Goal: Task Accomplishment & Management: Use online tool/utility

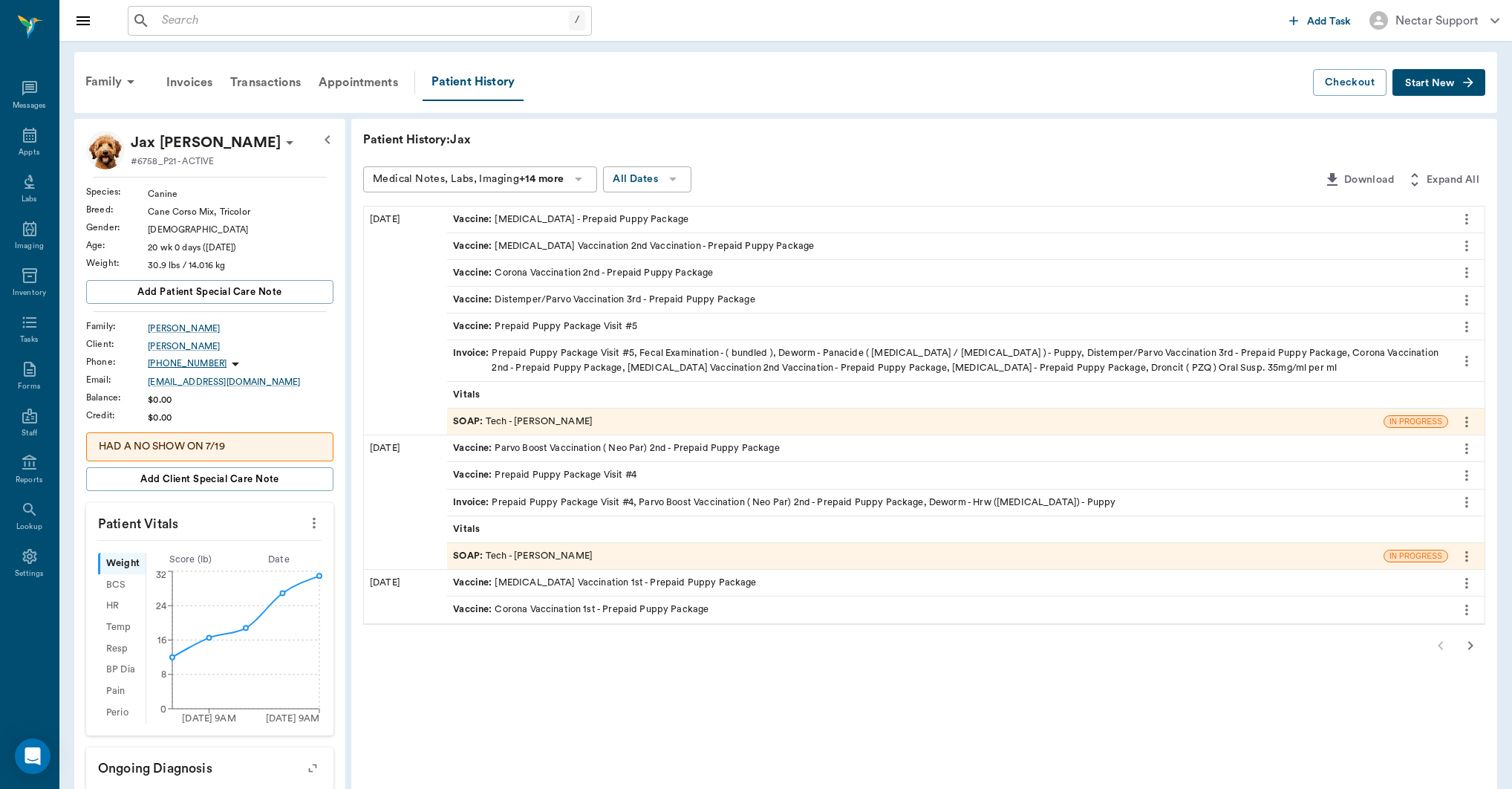
click at [1459, 221] on icon "more" at bounding box center [1466, 219] width 16 height 17
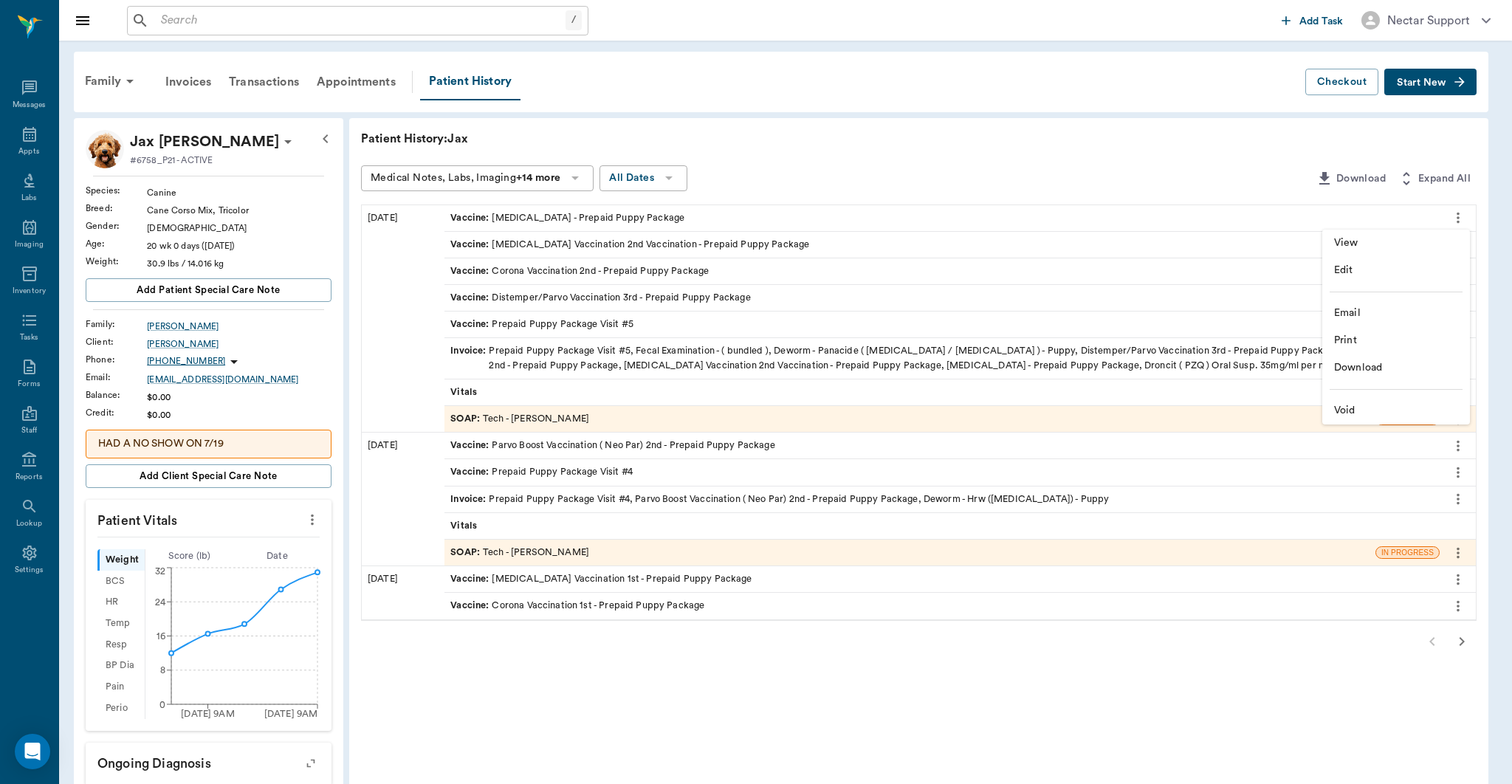
click at [1444, 239] on span "View" at bounding box center [1396, 243] width 124 height 16
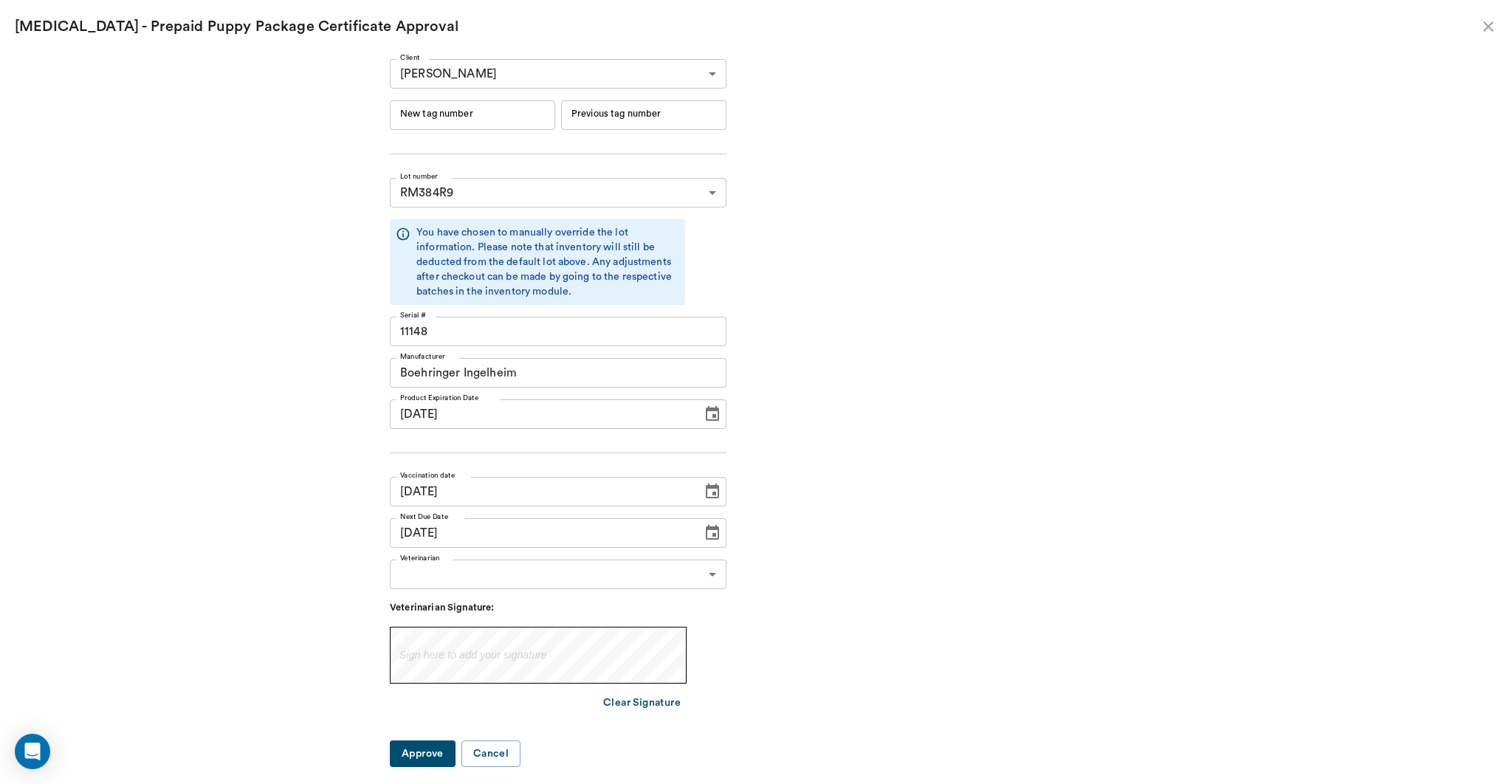
click at [1496, 26] on icon "close" at bounding box center [1488, 26] width 17 height 17
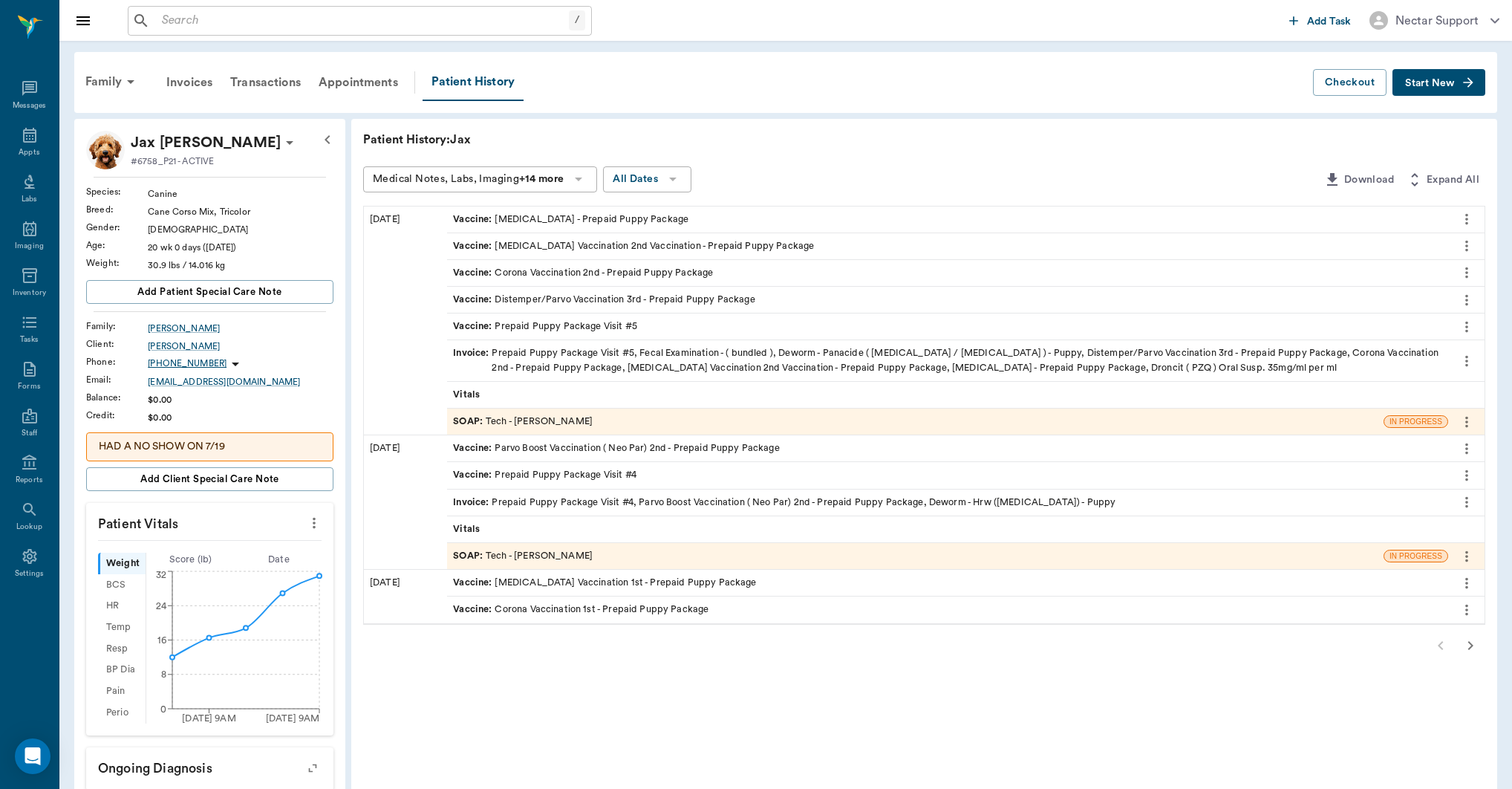
click at [680, 420] on div "SOAP : Tech - [PERSON_NAME]" at bounding box center [915, 421] width 937 height 26
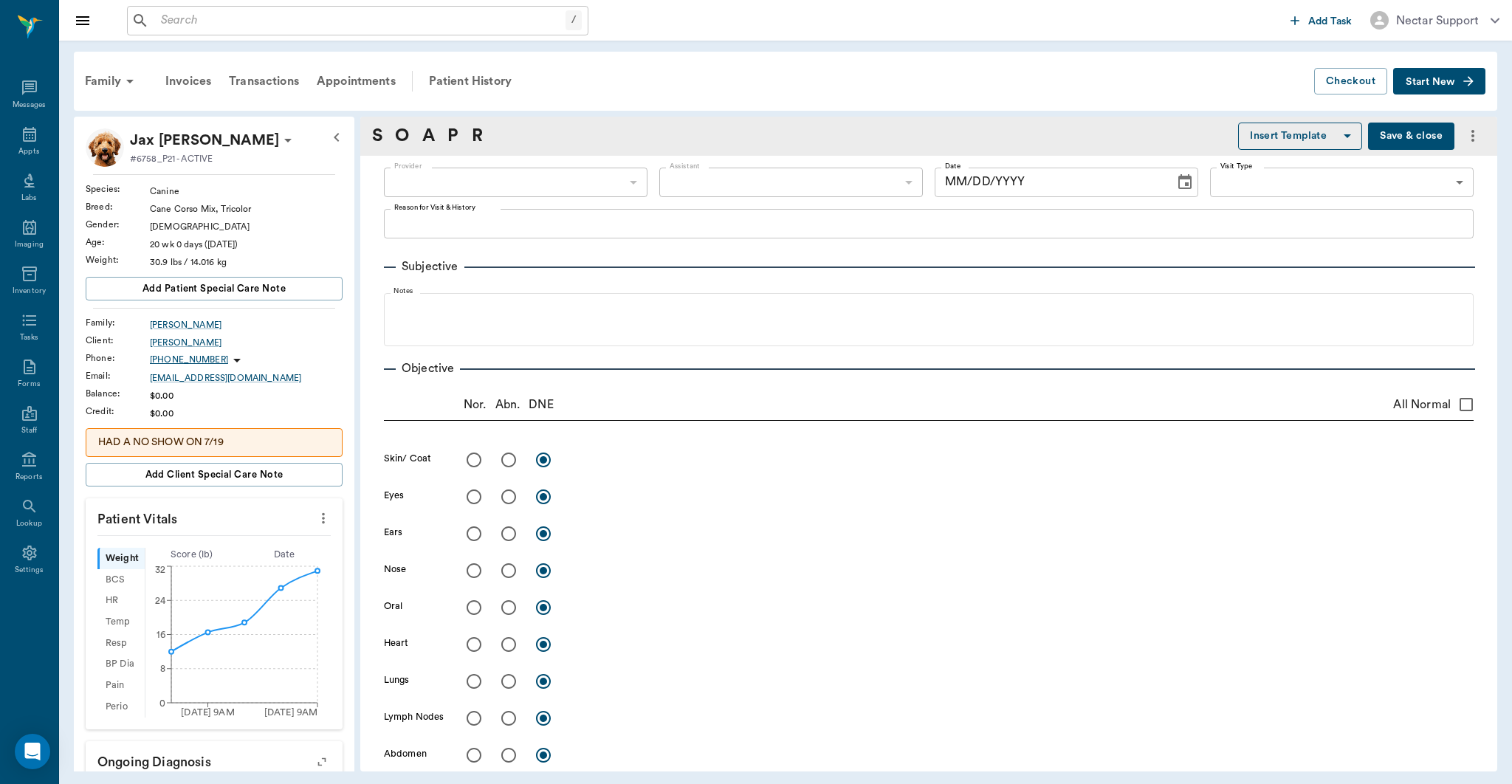
type input "63ec2e7e52e12b0ba117b124"
type input "65d2be4f46e3a538d89b8c1a"
type textarea "5TH VISIT- 3RD SET -[PERSON_NAME]"
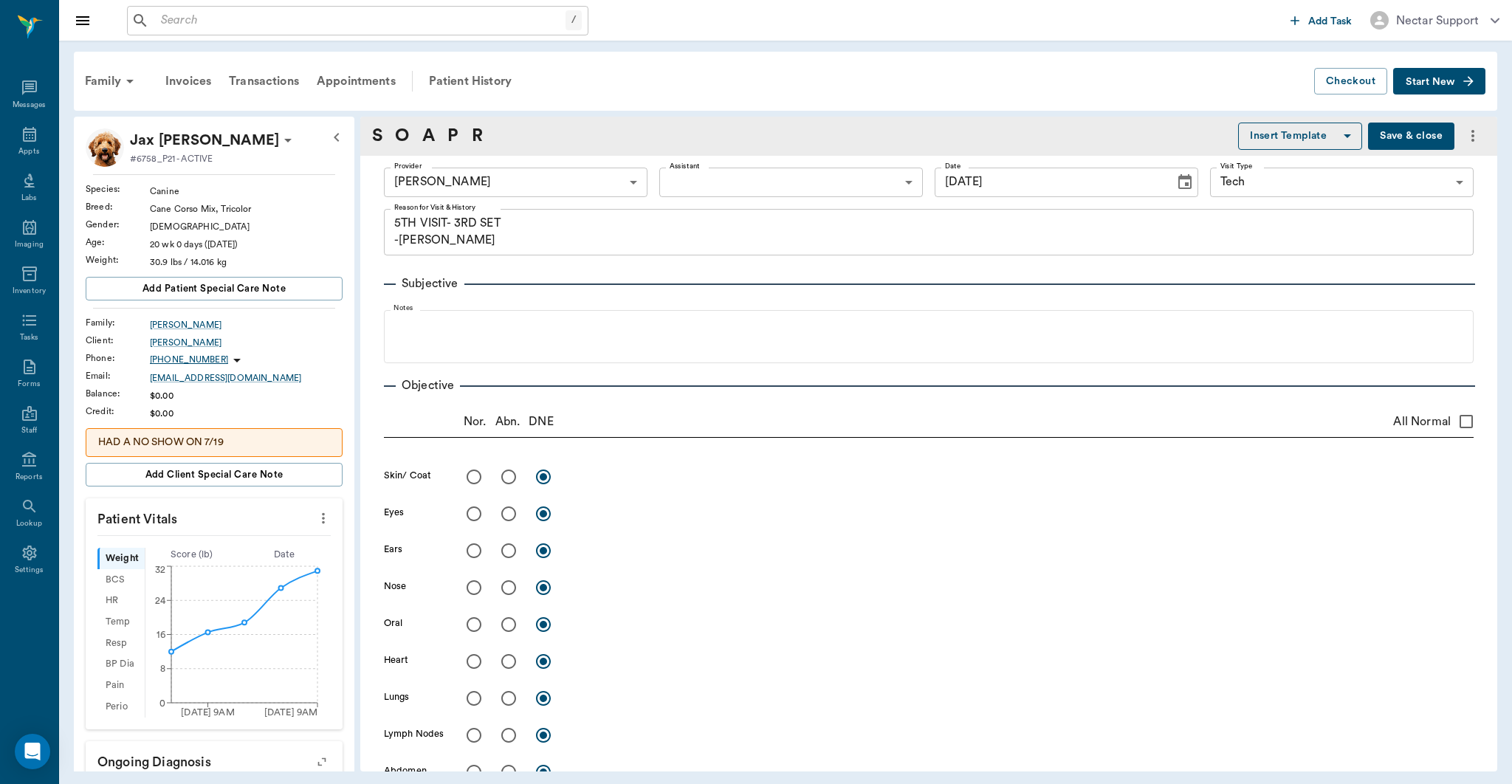
type input "[DATE]"
click at [592, 85] on div "Family Invoices Transactions Appointments Patient History" at bounding box center [695, 81] width 1238 height 35
click at [506, 88] on div "Patient History" at bounding box center [470, 81] width 100 height 35
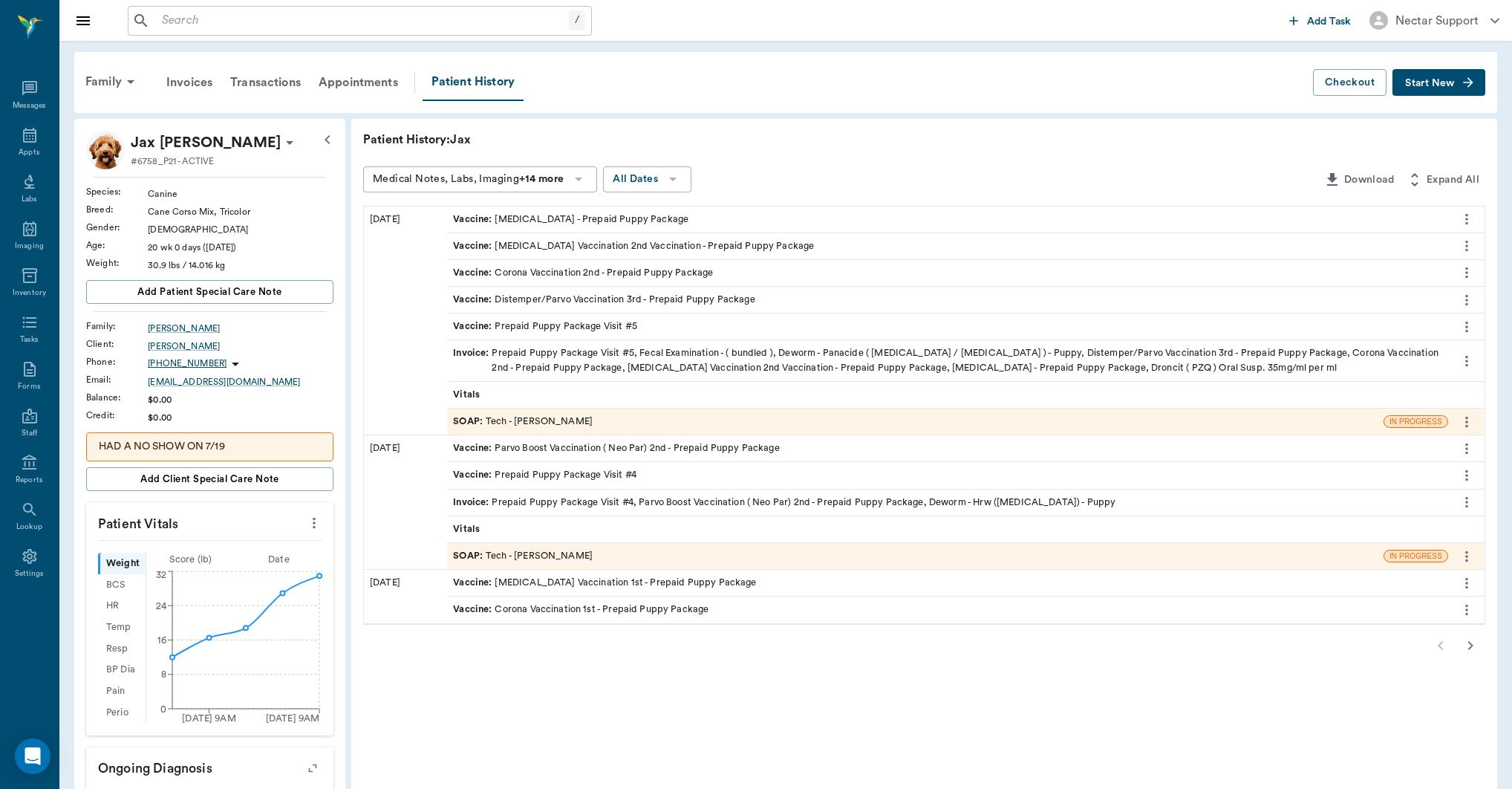
click at [540, 425] on div "SOAP : Tech - [PERSON_NAME]" at bounding box center [523, 421] width 140 height 14
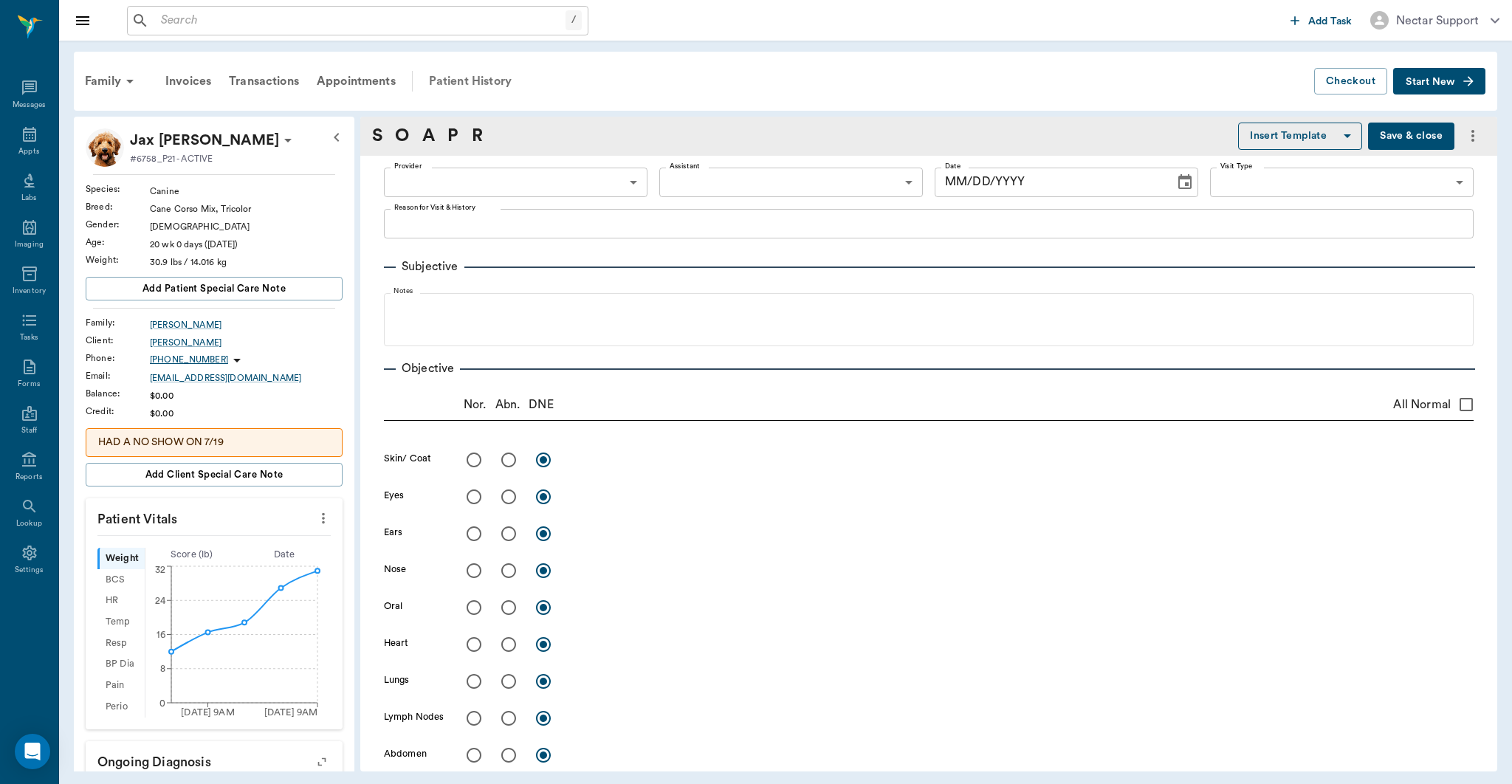
click at [457, 79] on div "Patient History" at bounding box center [470, 81] width 100 height 35
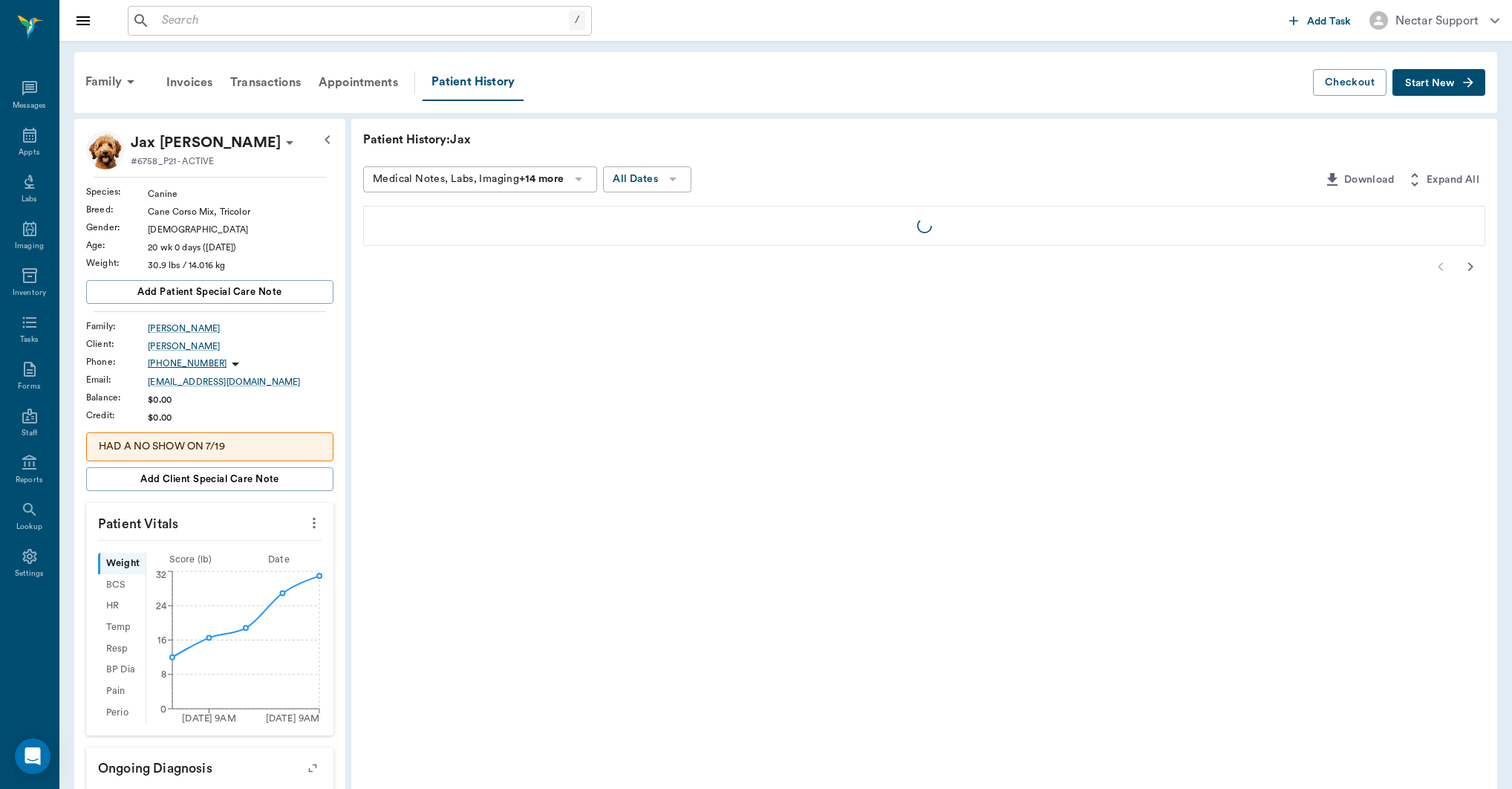
click at [731, 94] on div "Family Invoices Transactions Appointments Patient History" at bounding box center [695, 82] width 1237 height 37
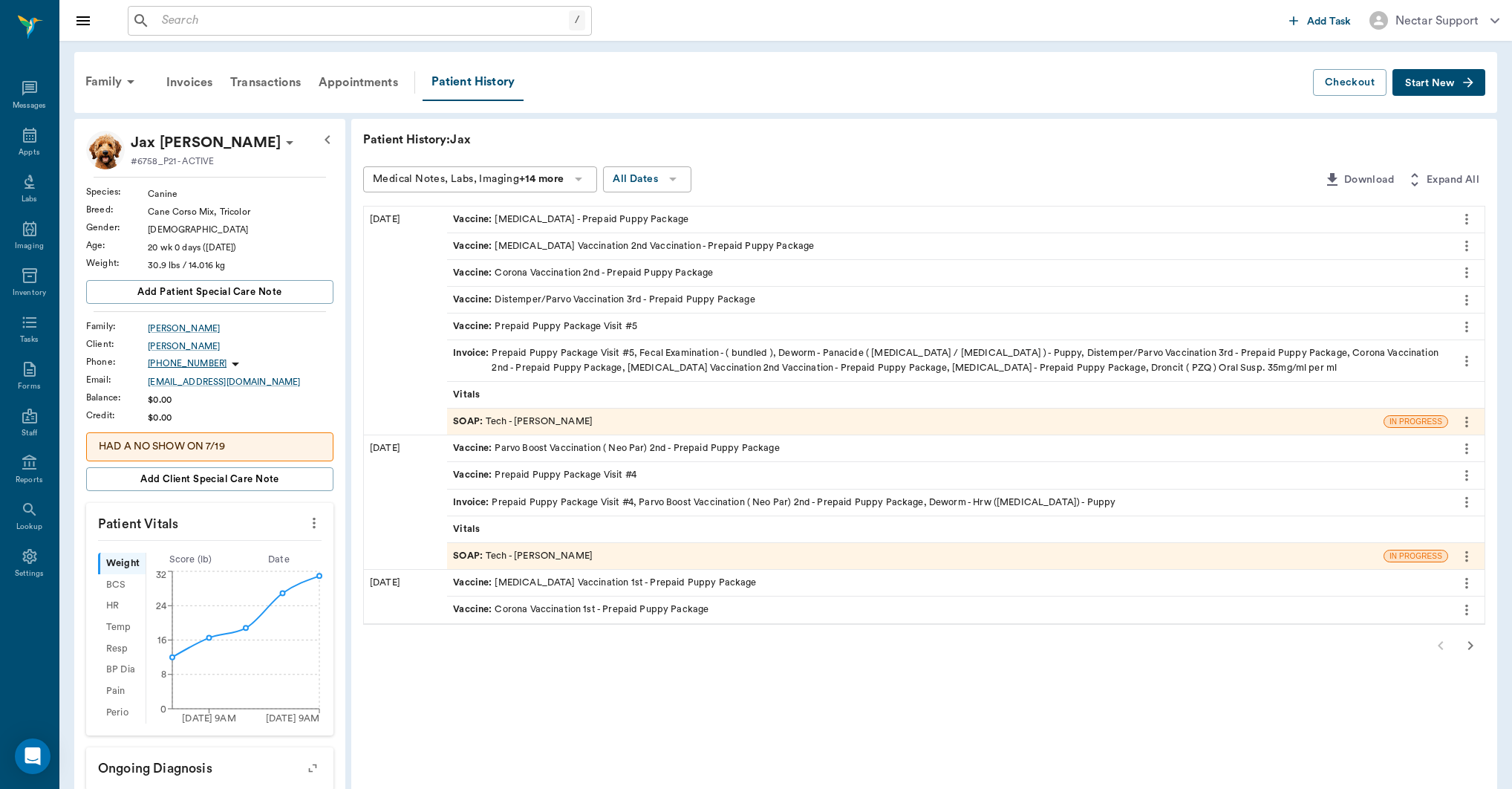
click at [650, 103] on div "Family Invoices Transactions Appointments Patient History Checkout Start New" at bounding box center [786, 82] width 1423 height 61
click at [869, 419] on div "SOAP : Tech - [PERSON_NAME]" at bounding box center [915, 421] width 937 height 26
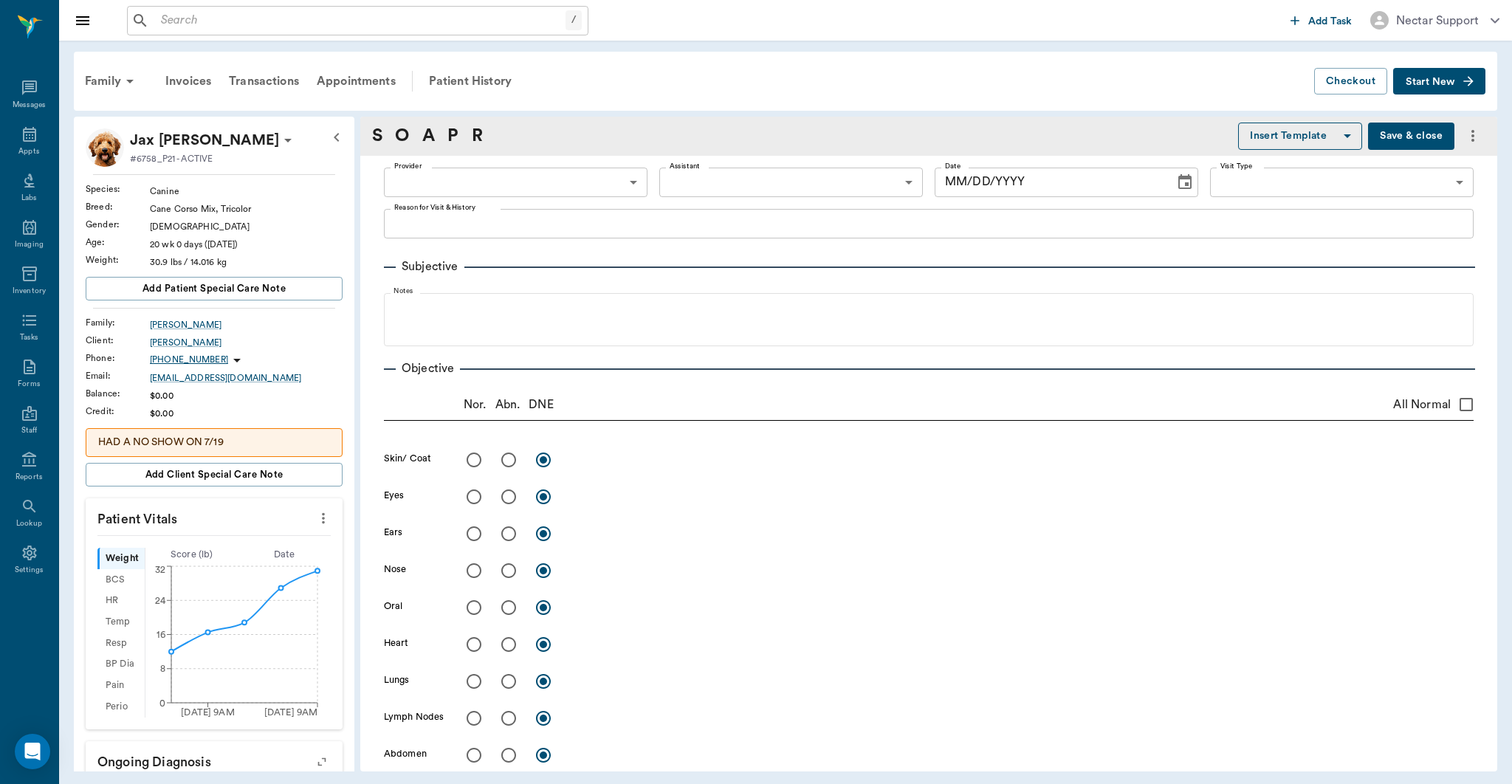
type input "63ec2e7e52e12b0ba117b124"
type input "65d2be4f46e3a538d89b8c1a"
type textarea "5TH VISIT- 3RD SET -[PERSON_NAME]"
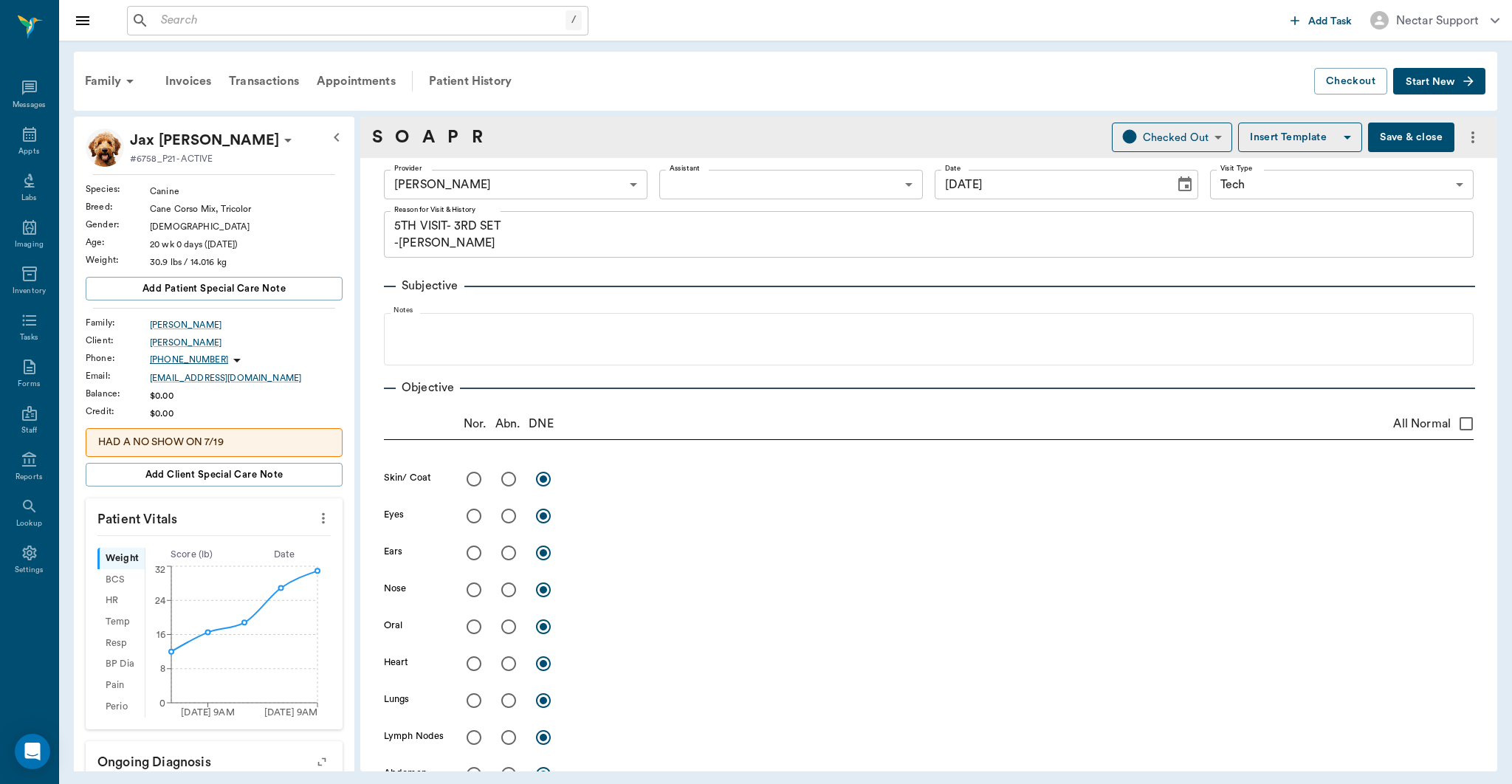
type input "[DATE]"
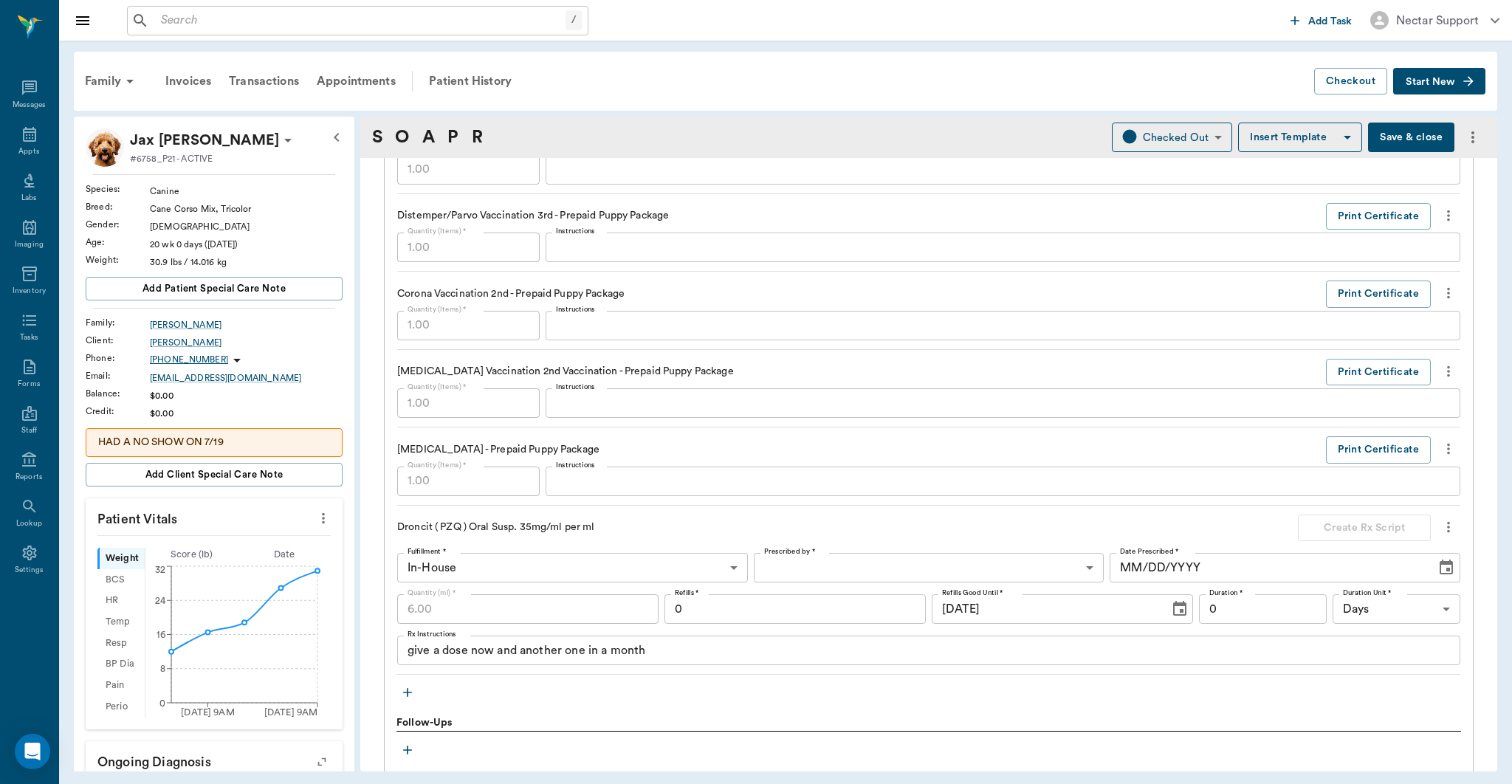
scroll to position [1293, 0]
click at [1387, 448] on button "Print Certificate" at bounding box center [1378, 449] width 105 height 27
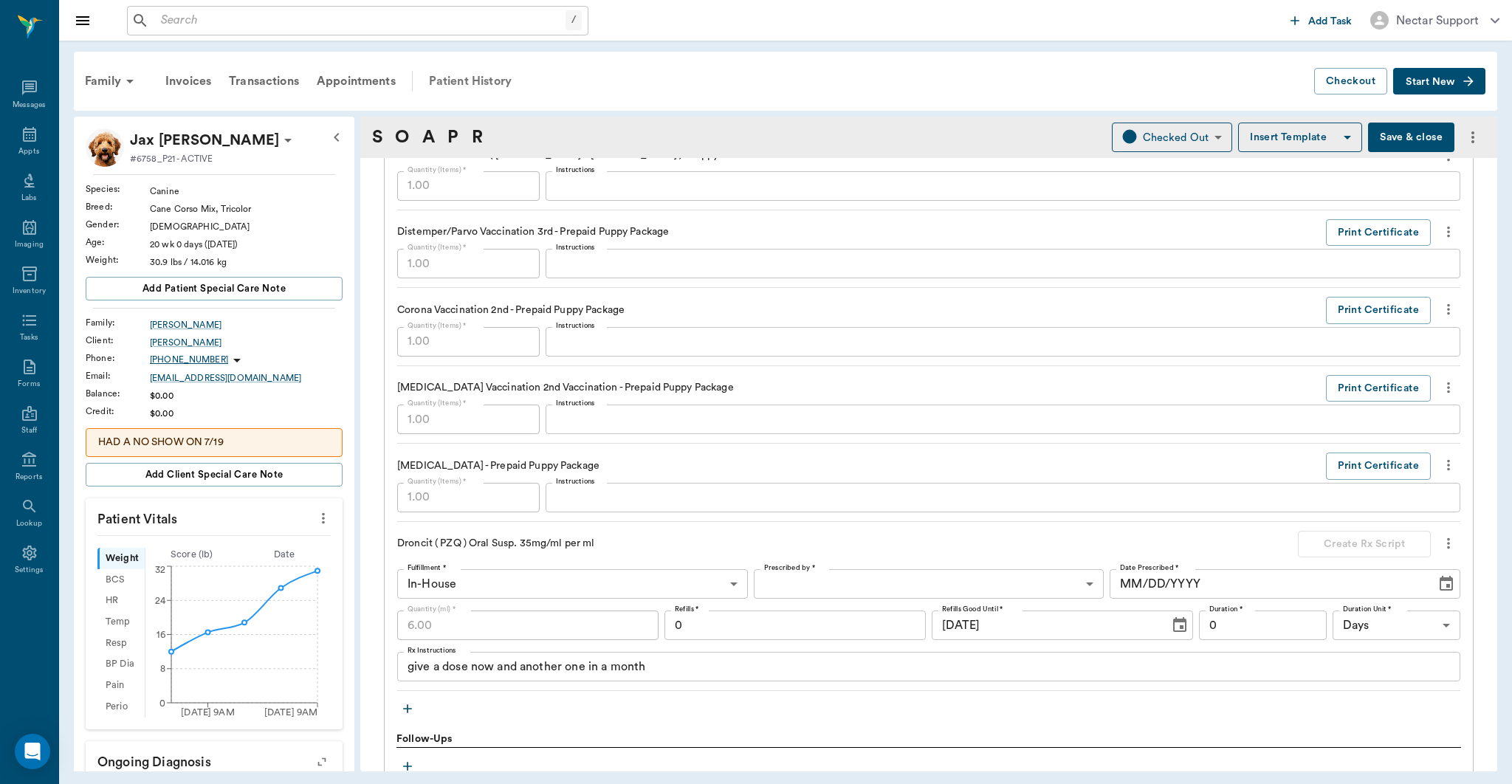
scroll to position [1267, 0]
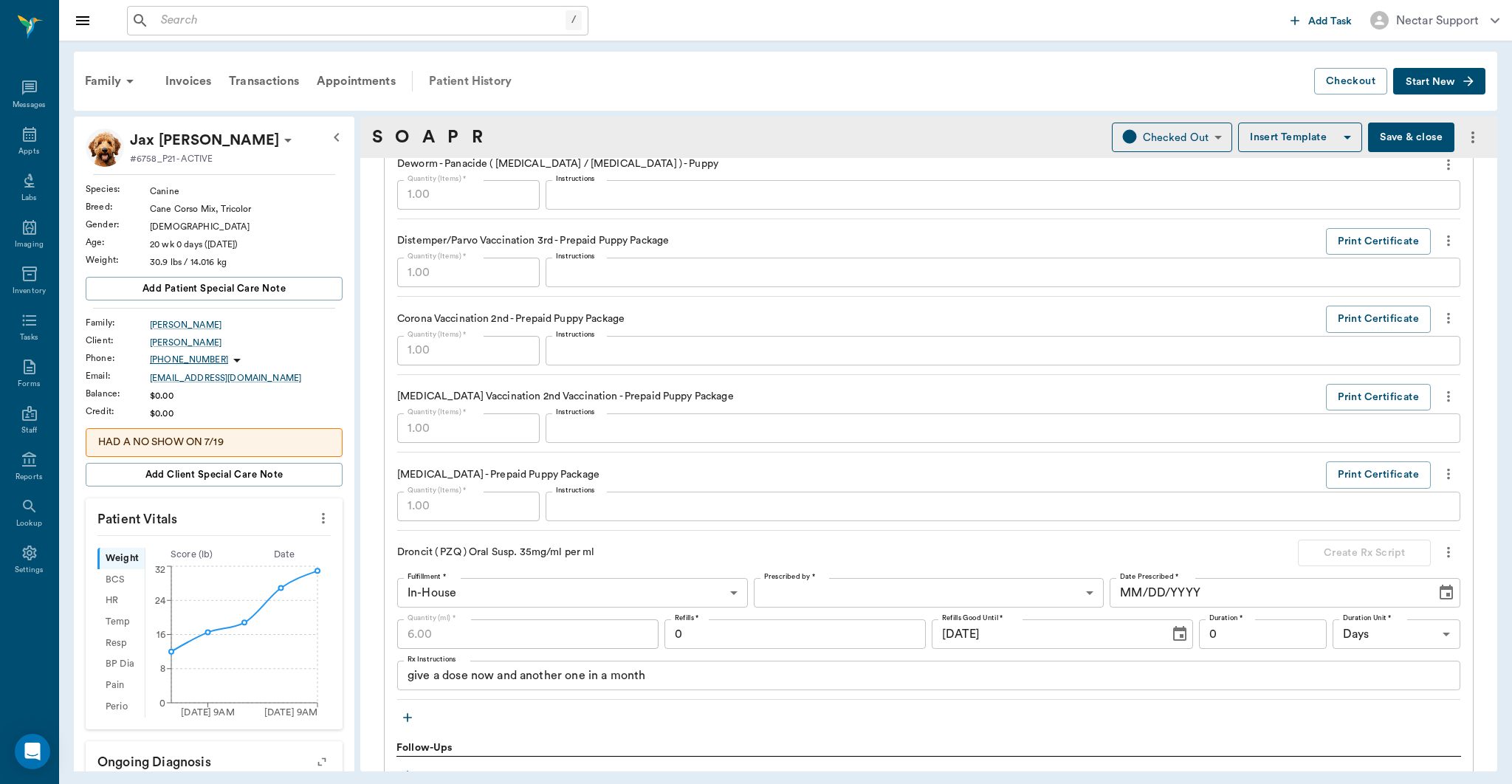
click at [489, 80] on div "Patient History" at bounding box center [470, 81] width 100 height 35
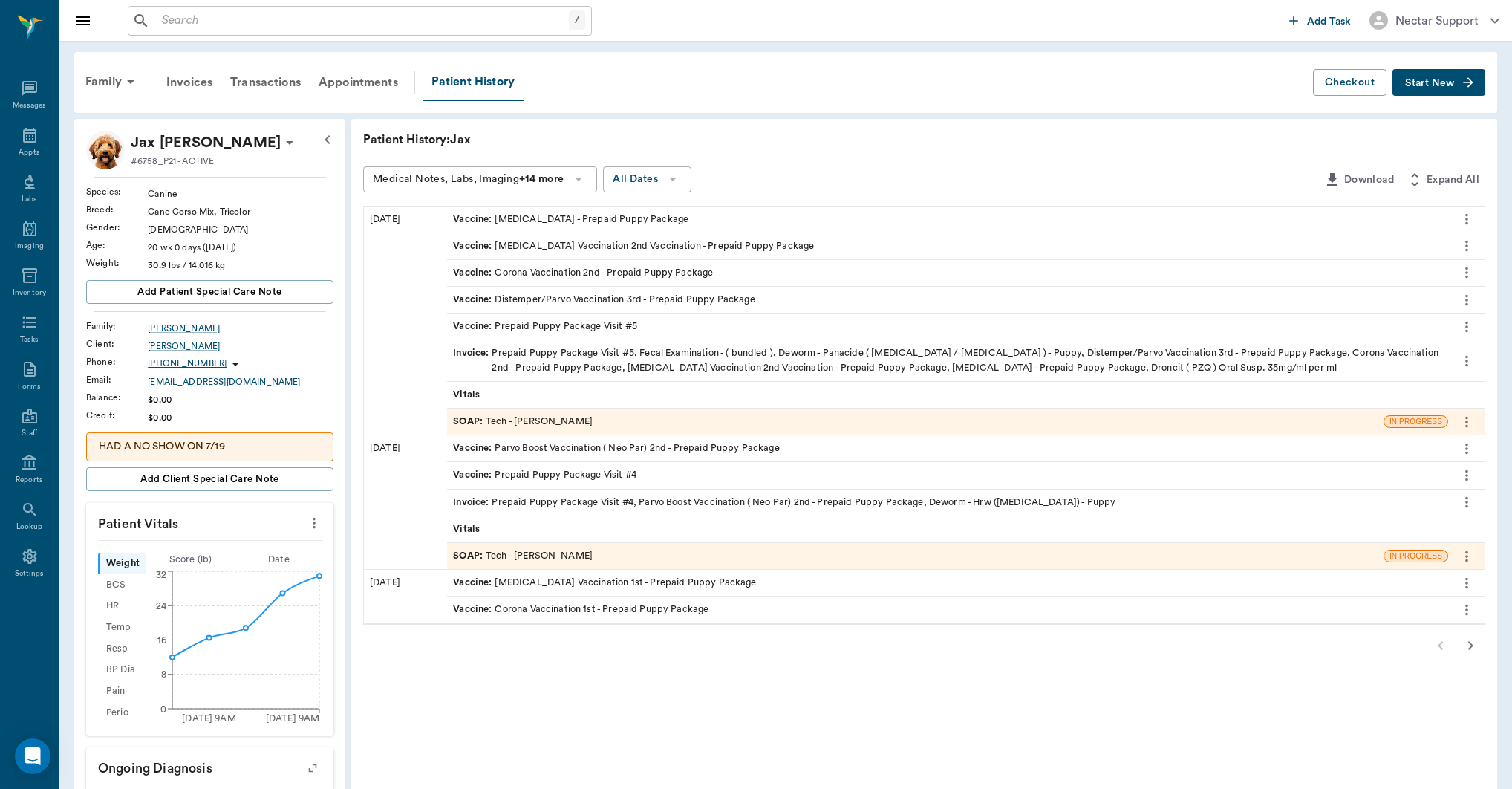
click at [1463, 225] on icon "more" at bounding box center [1466, 219] width 16 height 17
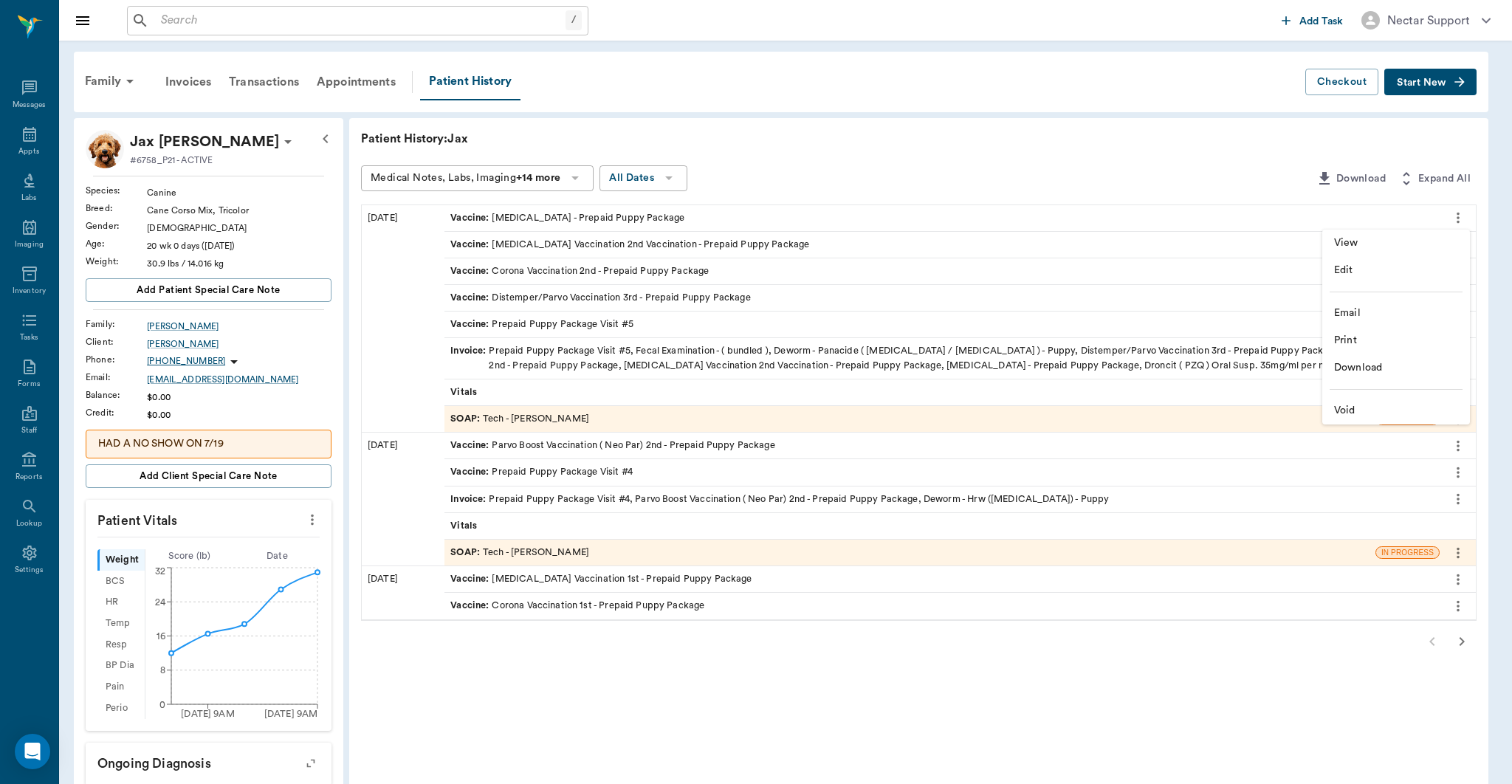
click at [1418, 239] on span "View" at bounding box center [1396, 243] width 124 height 16
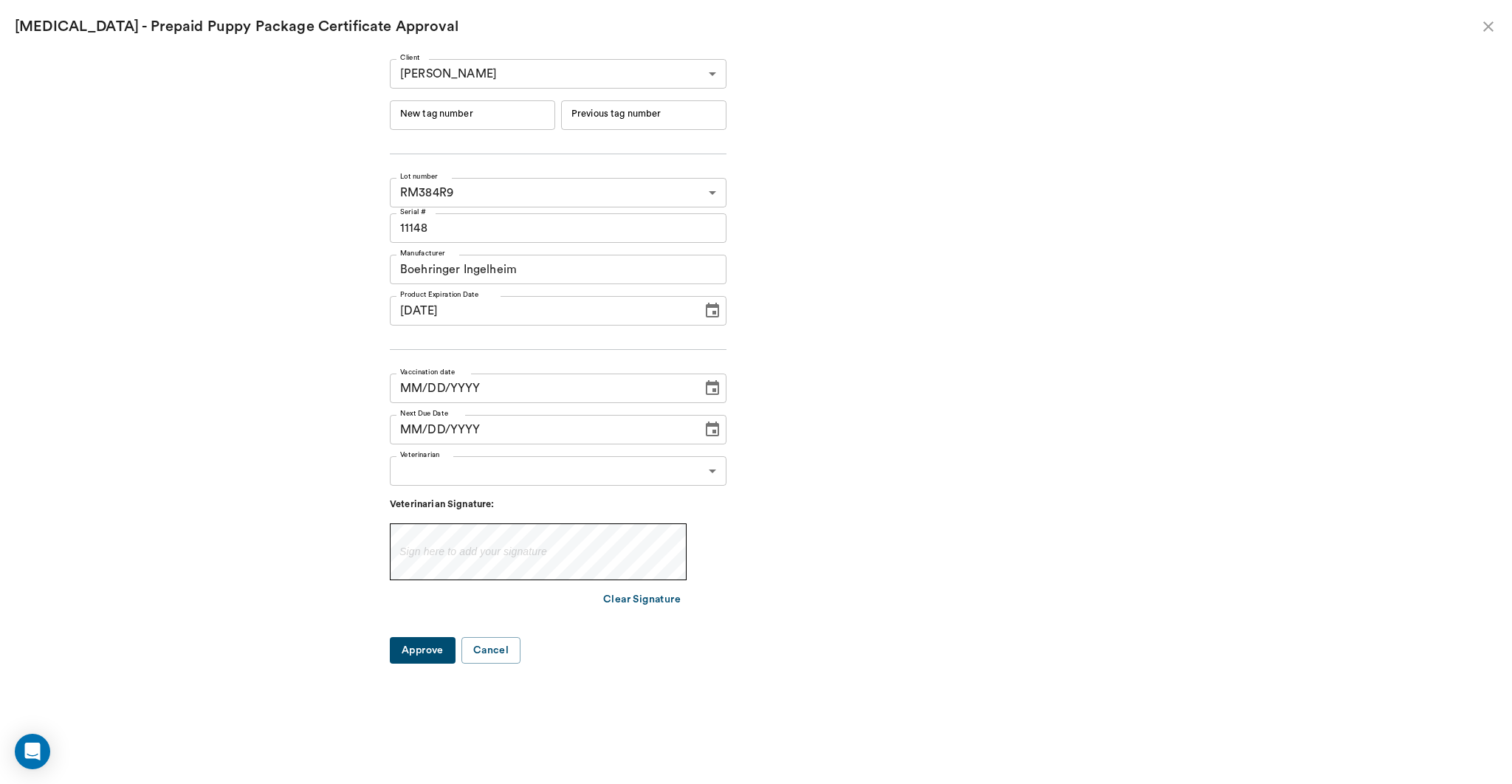
click at [1496, 28] on icon "close" at bounding box center [1488, 26] width 17 height 17
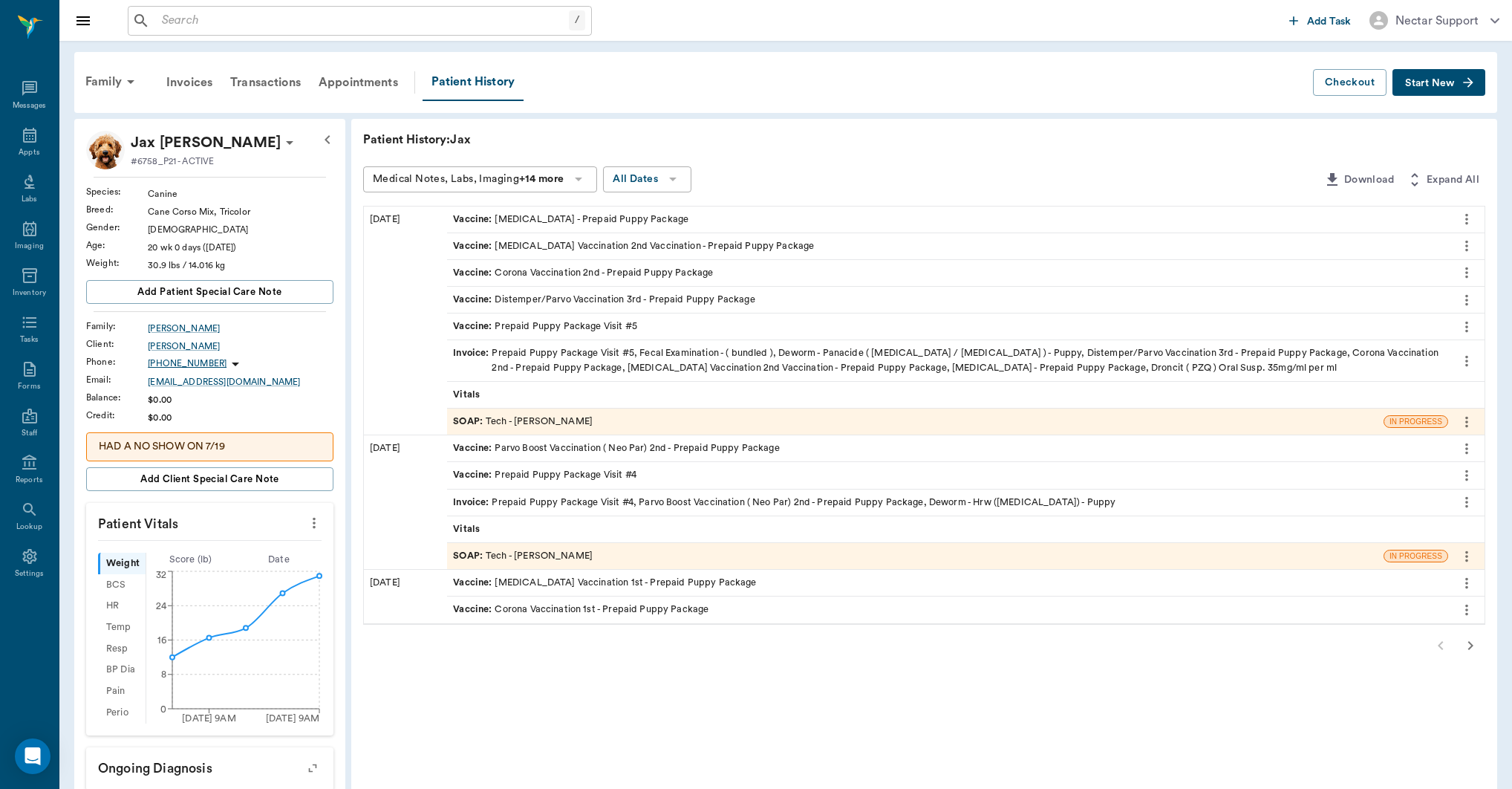
click at [623, 72] on div "Family Invoices Transactions Appointments Patient History" at bounding box center [695, 82] width 1237 height 37
drag, startPoint x: 768, startPoint y: 88, endPoint x: 734, endPoint y: 83, distance: 34.4
click at [768, 88] on div "Family Invoices Transactions Appointments Patient History" at bounding box center [695, 82] width 1237 height 37
drag, startPoint x: 791, startPoint y: 84, endPoint x: 773, endPoint y: 84, distance: 18.0
click at [774, 85] on div "Family Invoices Transactions Appointments Patient History" at bounding box center [695, 82] width 1237 height 37
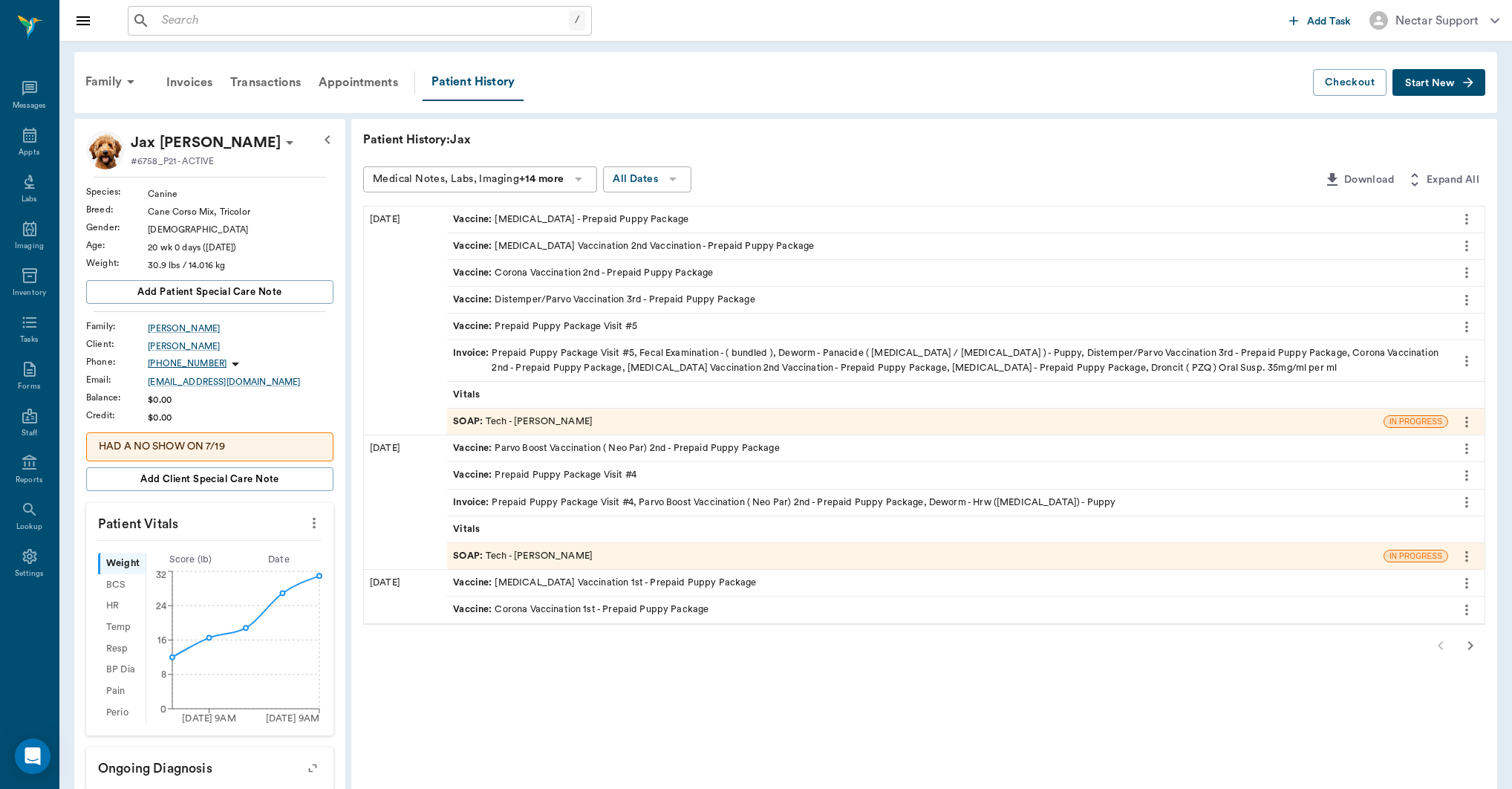
click at [950, 138] on div "Patient History: Jax" at bounding box center [924, 139] width 1122 height 17
click at [772, 109] on div "Family Invoices Transactions Appointments Patient History Checkout Start New" at bounding box center [786, 82] width 1423 height 61
drag, startPoint x: 490, startPoint y: 221, endPoint x: 704, endPoint y: 220, distance: 214.0
click at [704, 220] on div "Vaccine : [MEDICAL_DATA] - Prepaid Puppy Package" at bounding box center [947, 220] width 1001 height 26
click at [838, 177] on div "Medical Notes, Labs, Imaging +14 more All Dates" at bounding box center [841, 180] width 955 height 27
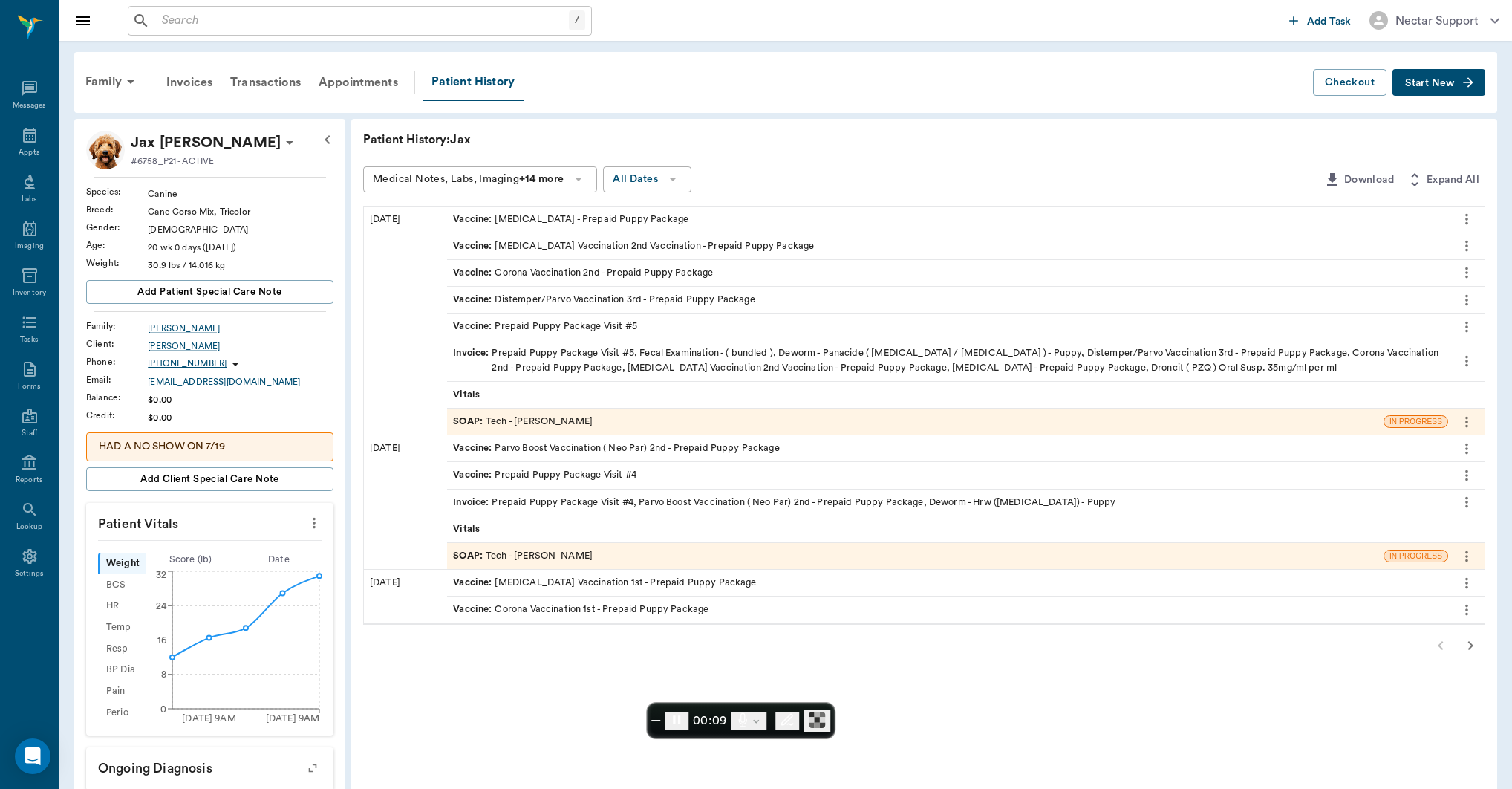
click at [1471, 220] on icon "more" at bounding box center [1466, 219] width 16 height 17
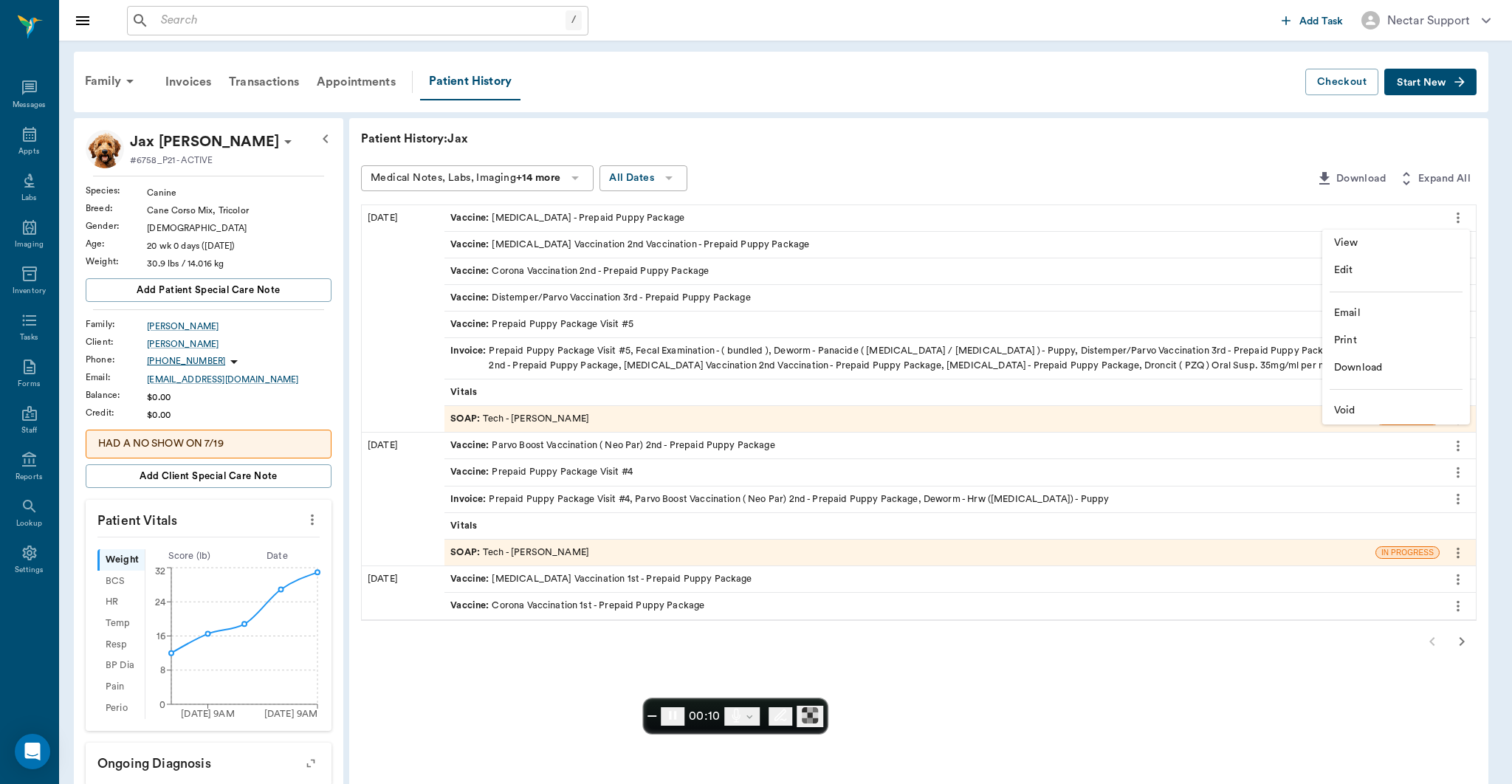
click at [1412, 242] on span "View" at bounding box center [1396, 243] width 124 height 16
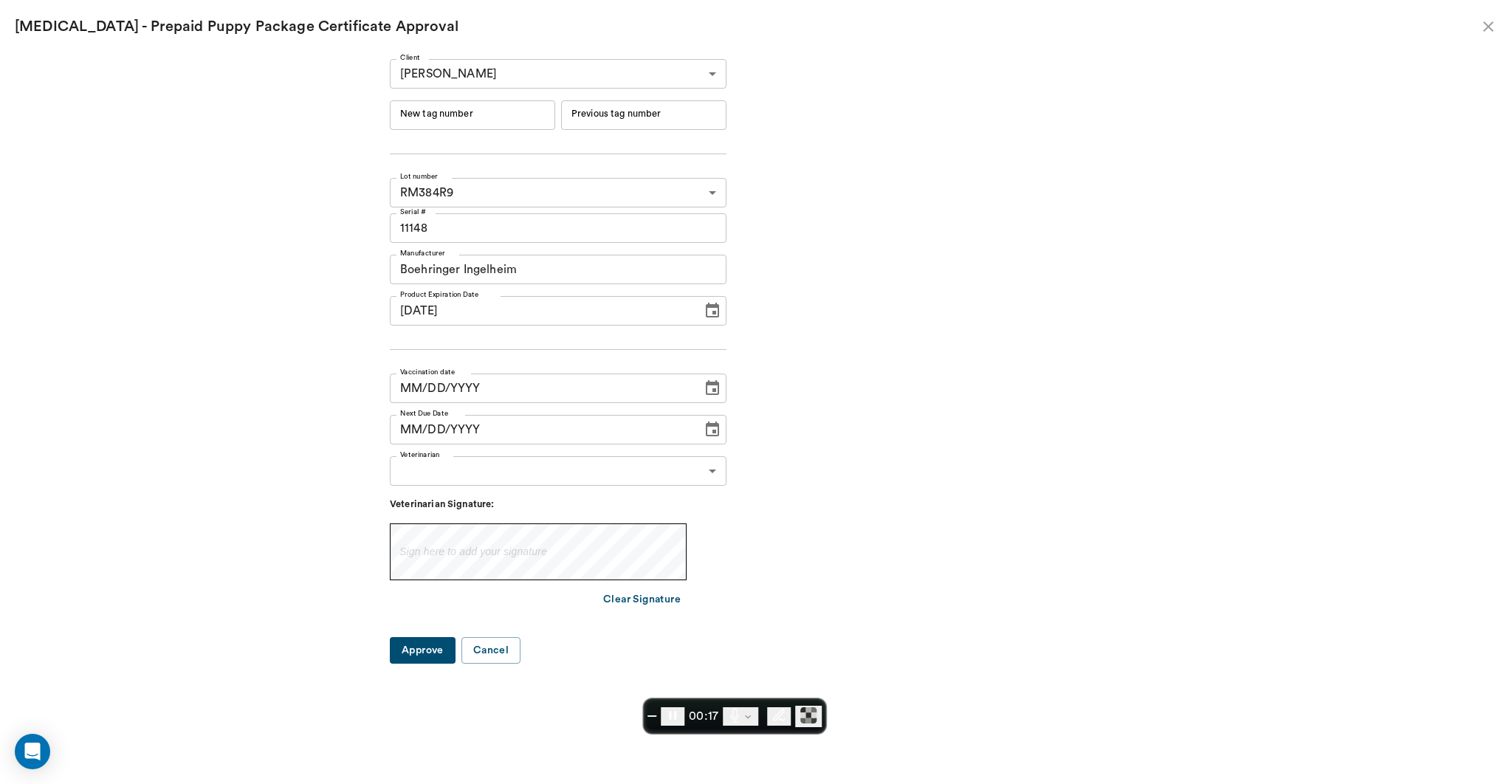
click at [1497, 16] on Preview "[MEDICAL_DATA] - Prepaid Puppy Package Certificate Approval" at bounding box center [756, 26] width 1512 height 53
click at [1489, 24] on icon "close" at bounding box center [1489, 26] width 11 height 11
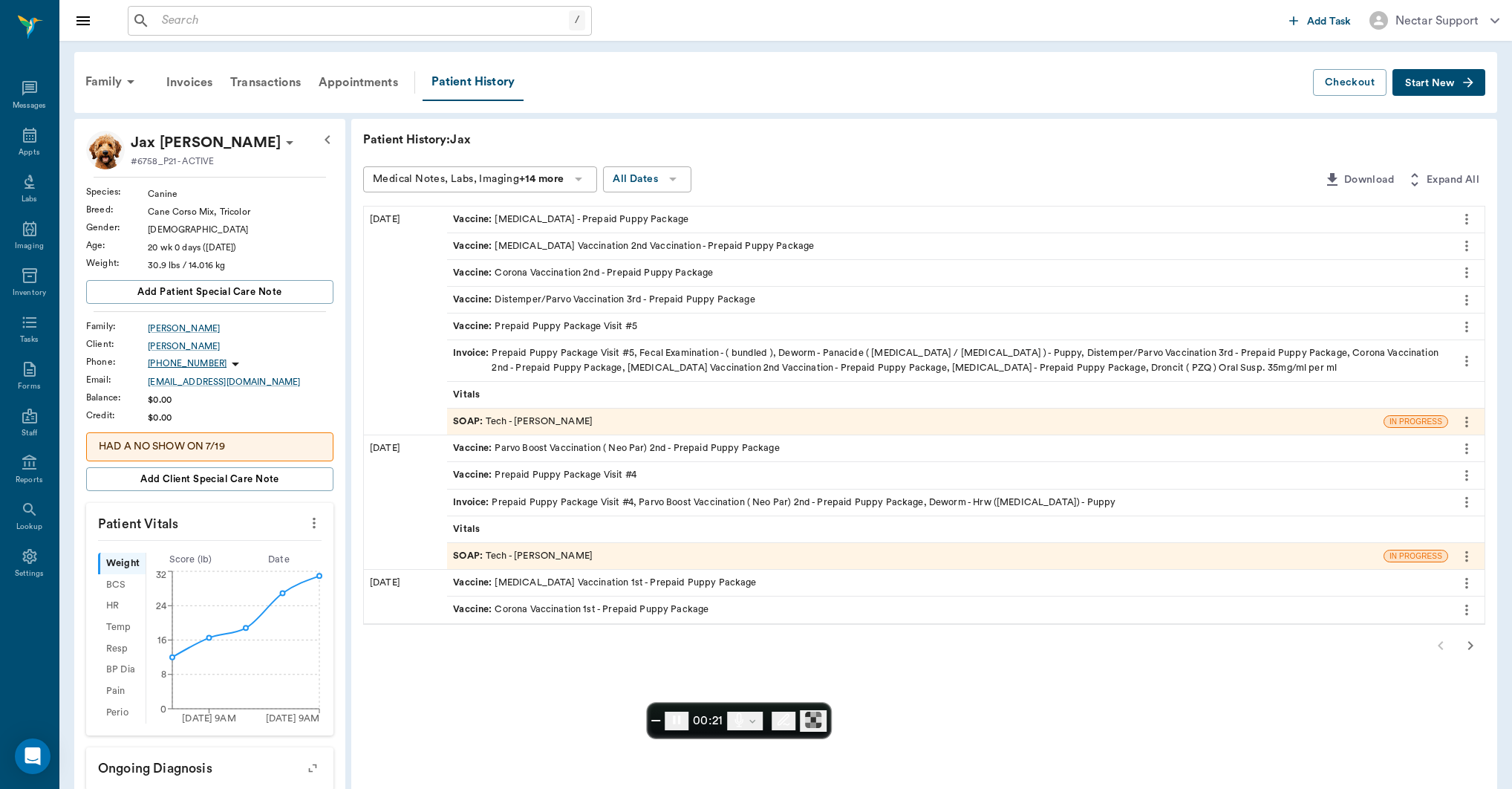
click at [535, 423] on div "SOAP : Tech - [PERSON_NAME]" at bounding box center [523, 421] width 140 height 14
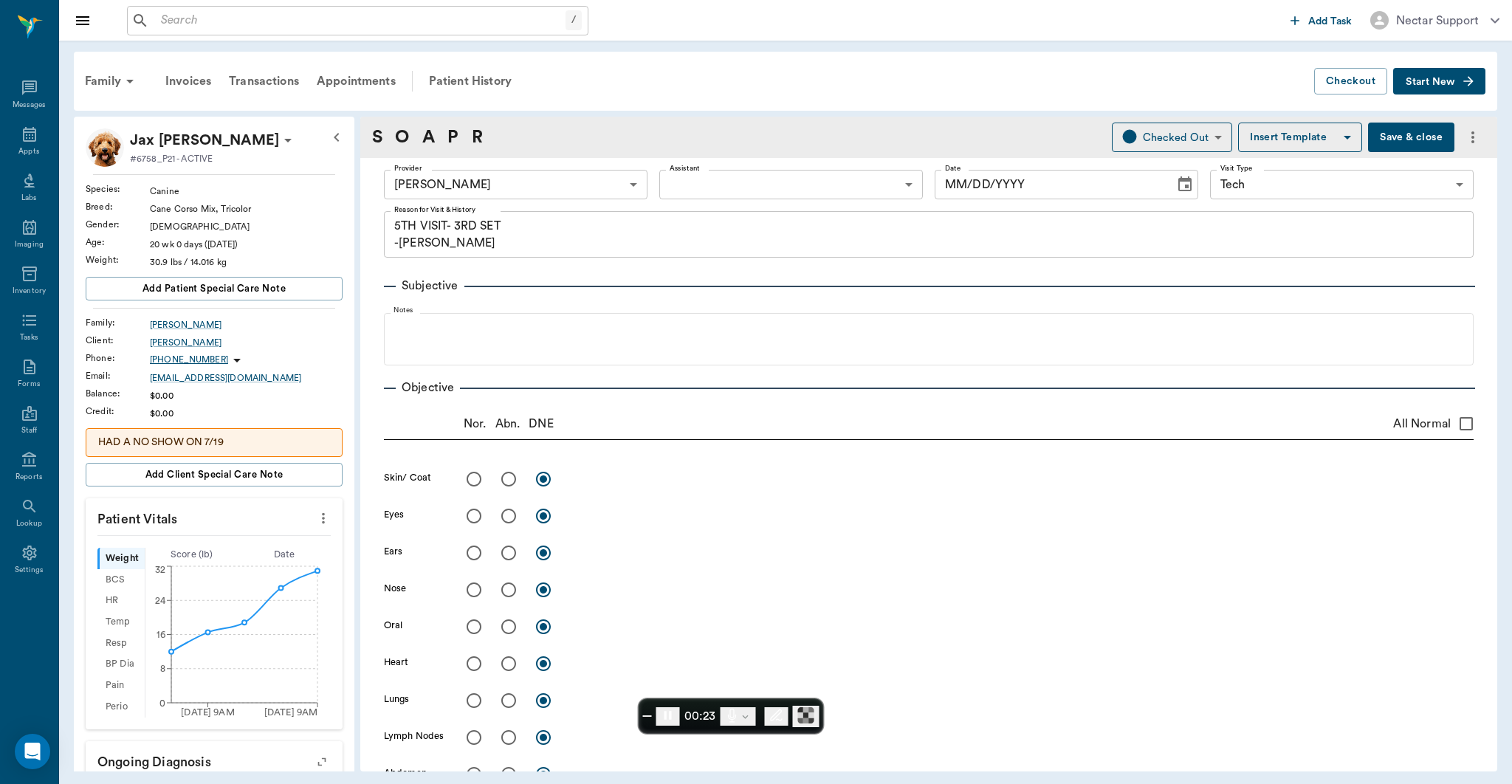
type input "63ec2e7e52e12b0ba117b124"
type input "65d2be4f46e3a538d89b8c1a"
type textarea "5TH VISIT- 3RD SET -[PERSON_NAME]"
type input "[DATE]"
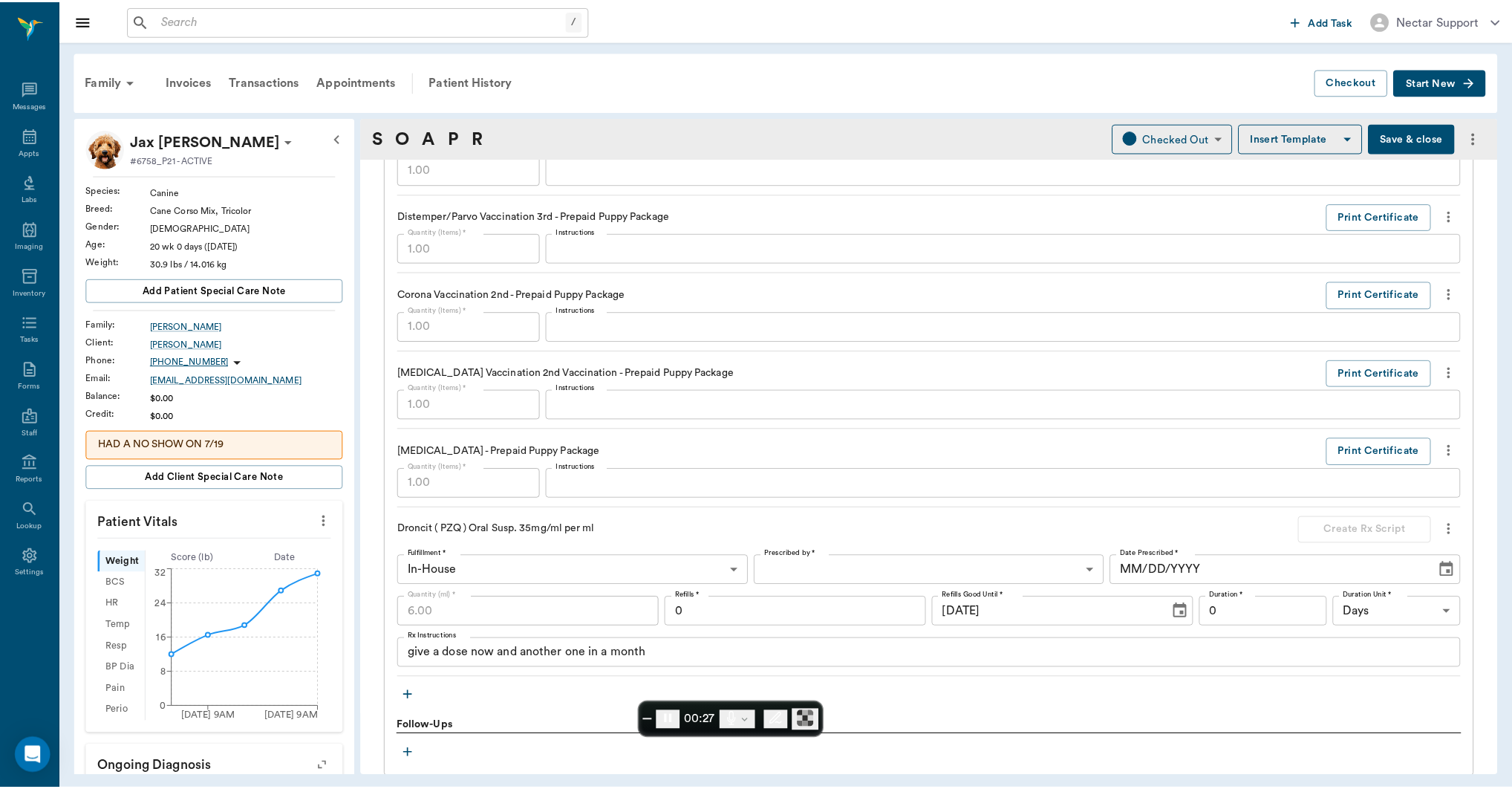
scroll to position [1307, 0]
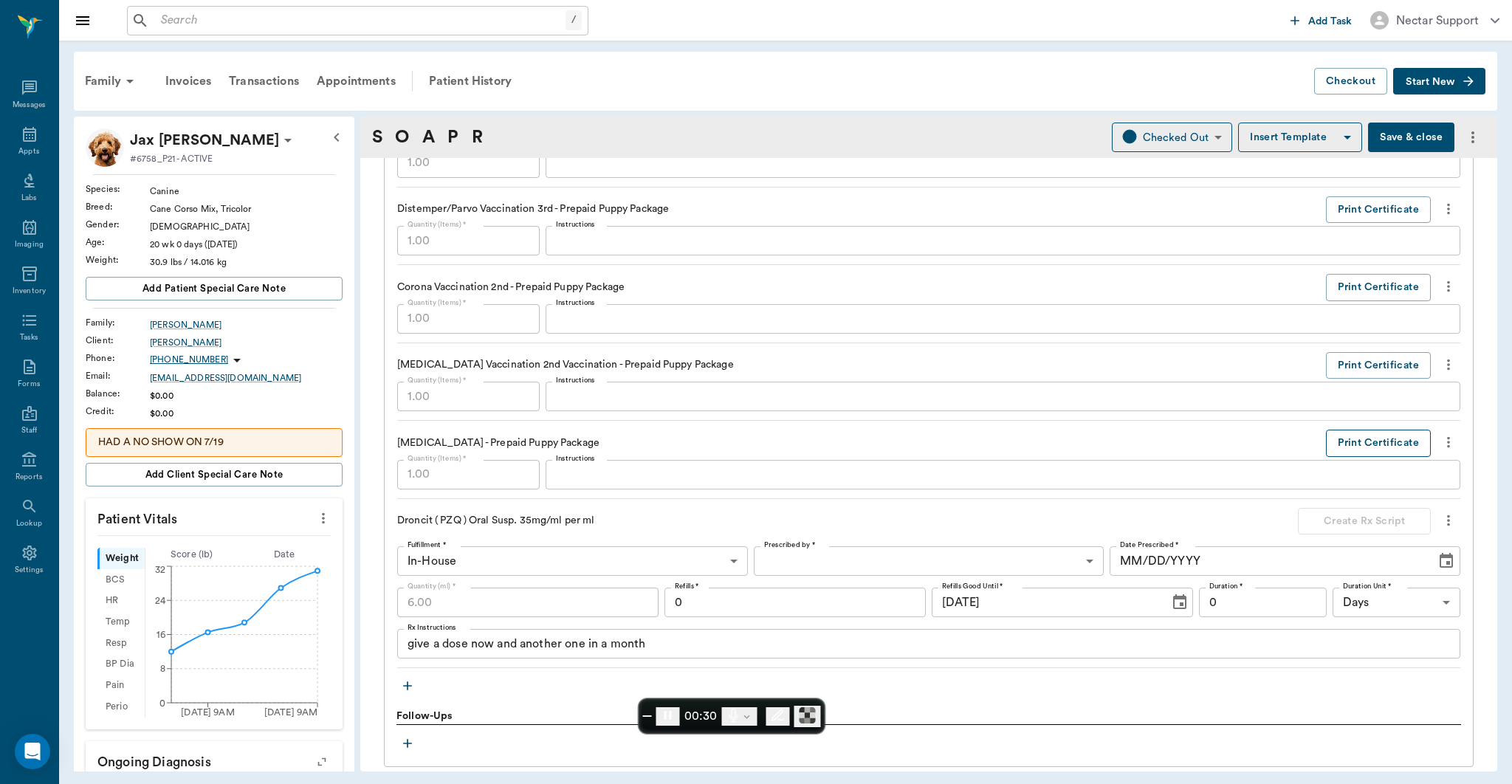
click at [1382, 445] on button "Print Certificate" at bounding box center [1378, 443] width 105 height 27
click at [493, 87] on div "Patient History" at bounding box center [470, 81] width 100 height 35
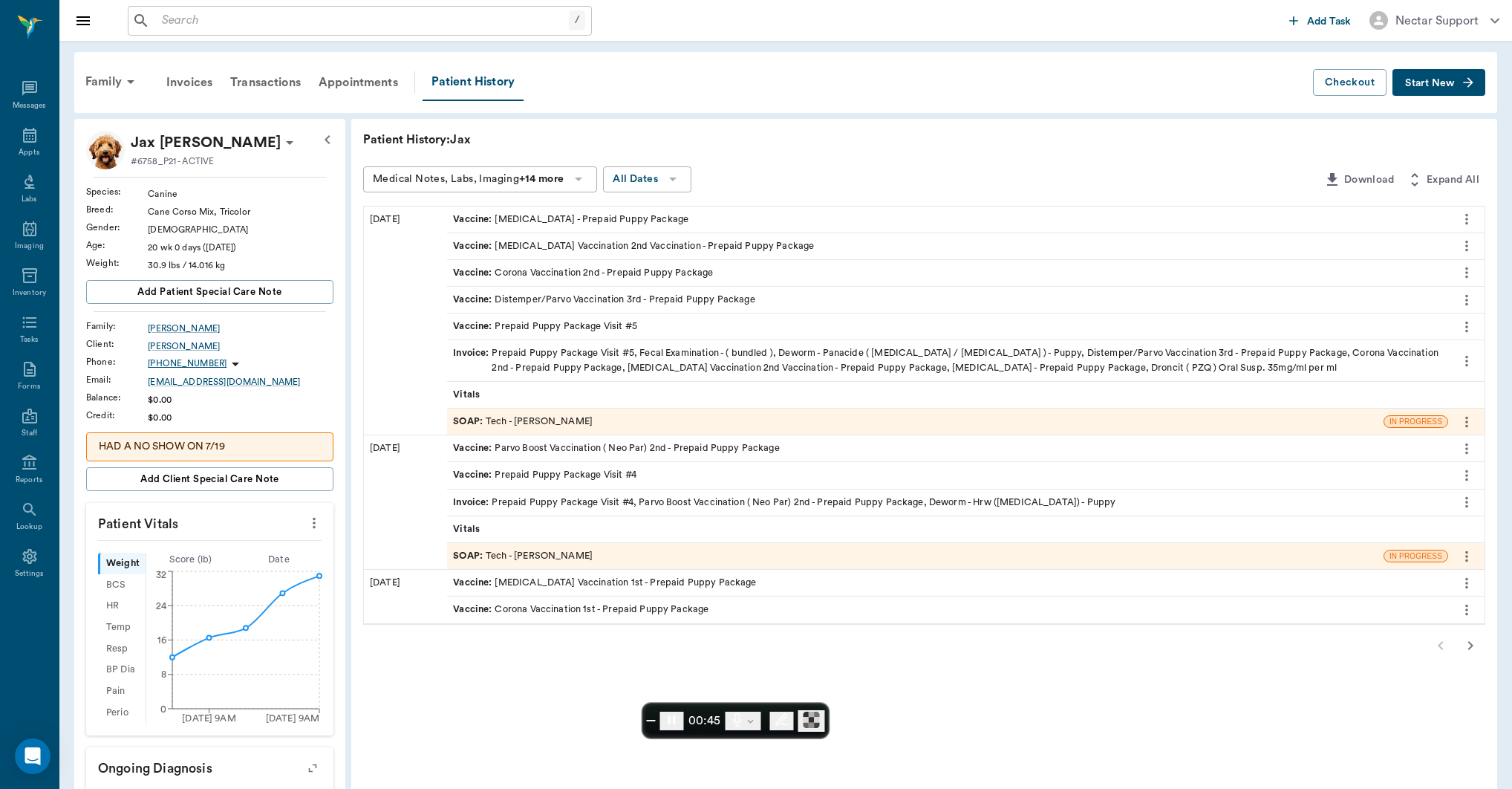
click at [1470, 219] on icon "more" at bounding box center [1466, 219] width 16 height 17
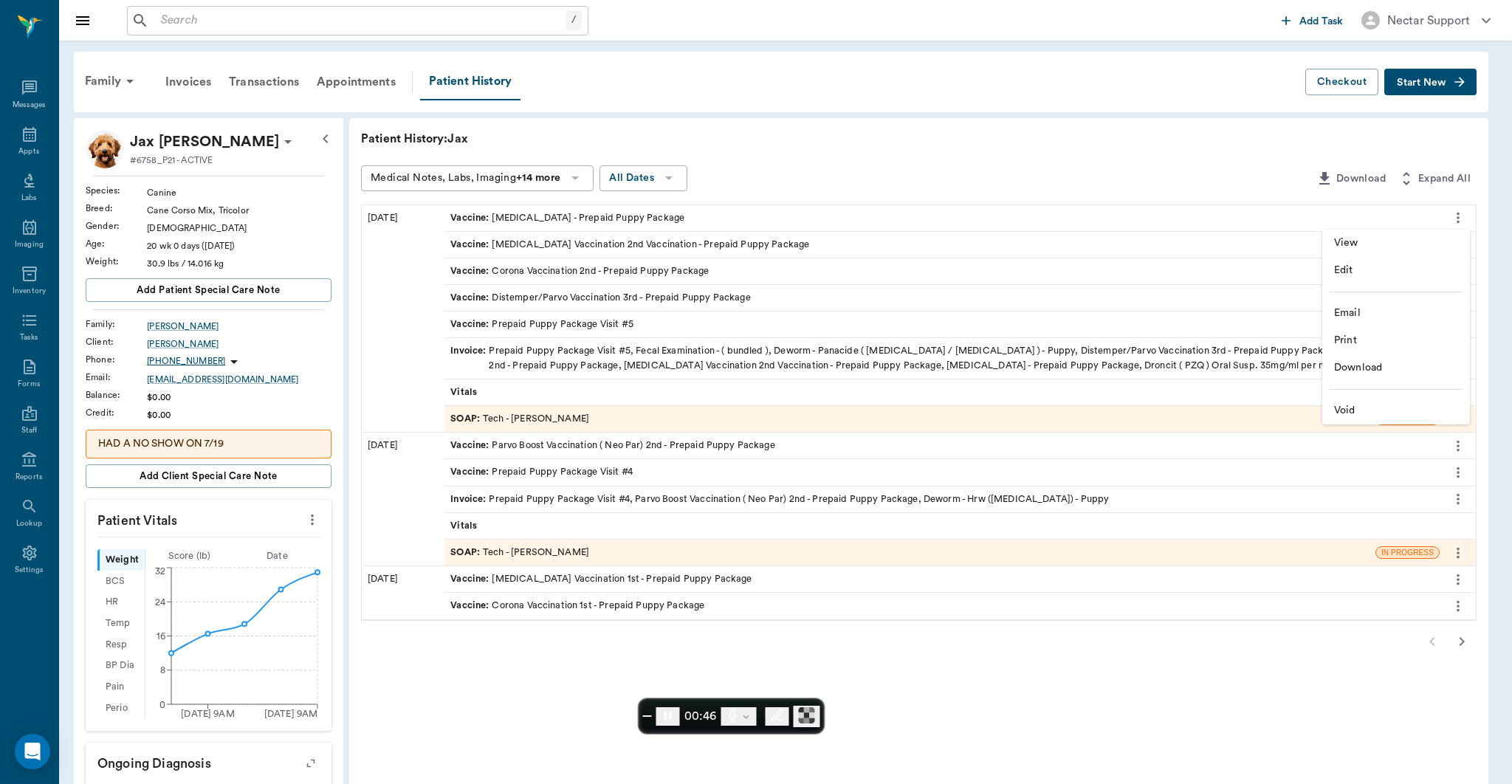
click at [1362, 245] on span "View" at bounding box center [1396, 243] width 124 height 16
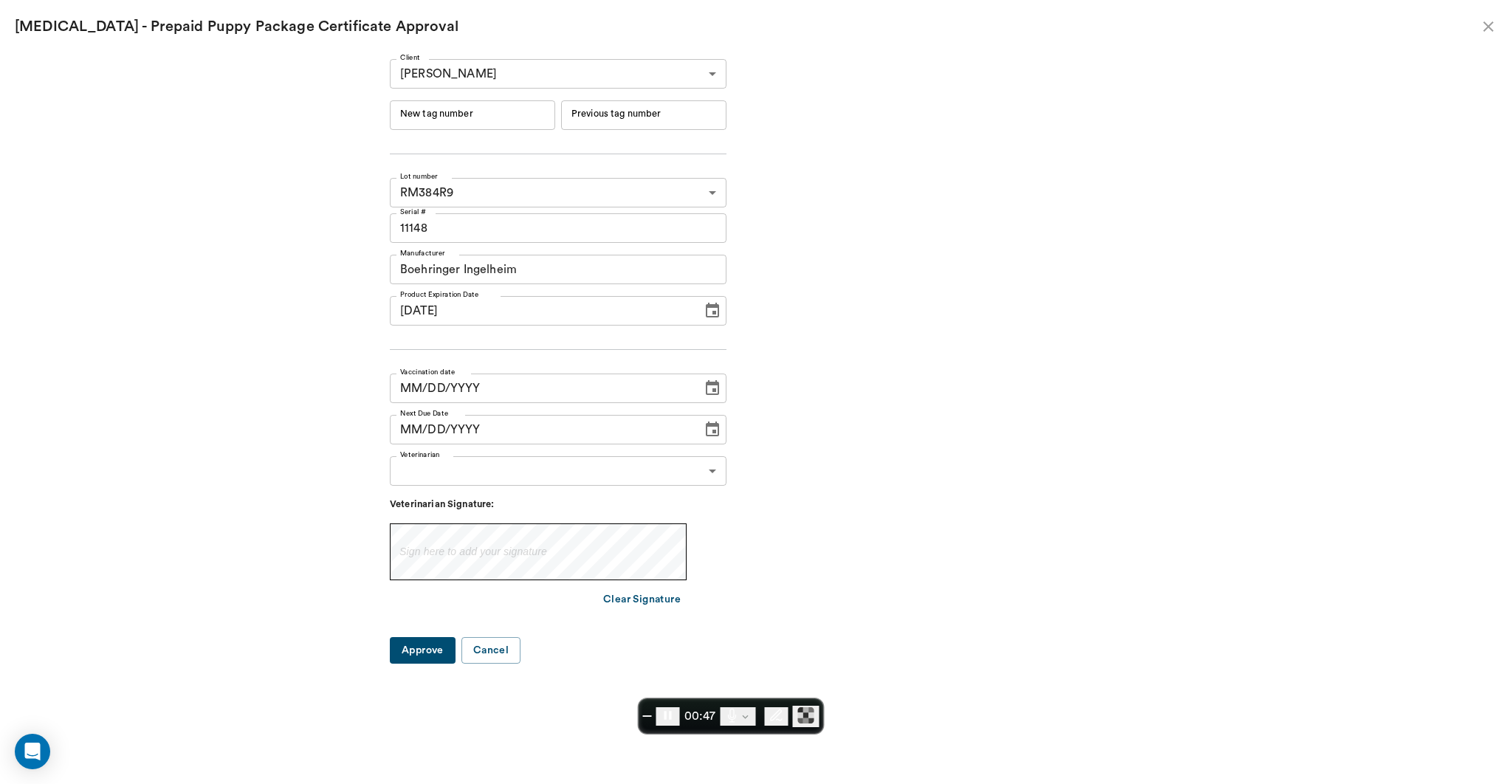
click at [1492, 30] on icon "close" at bounding box center [1489, 26] width 11 height 11
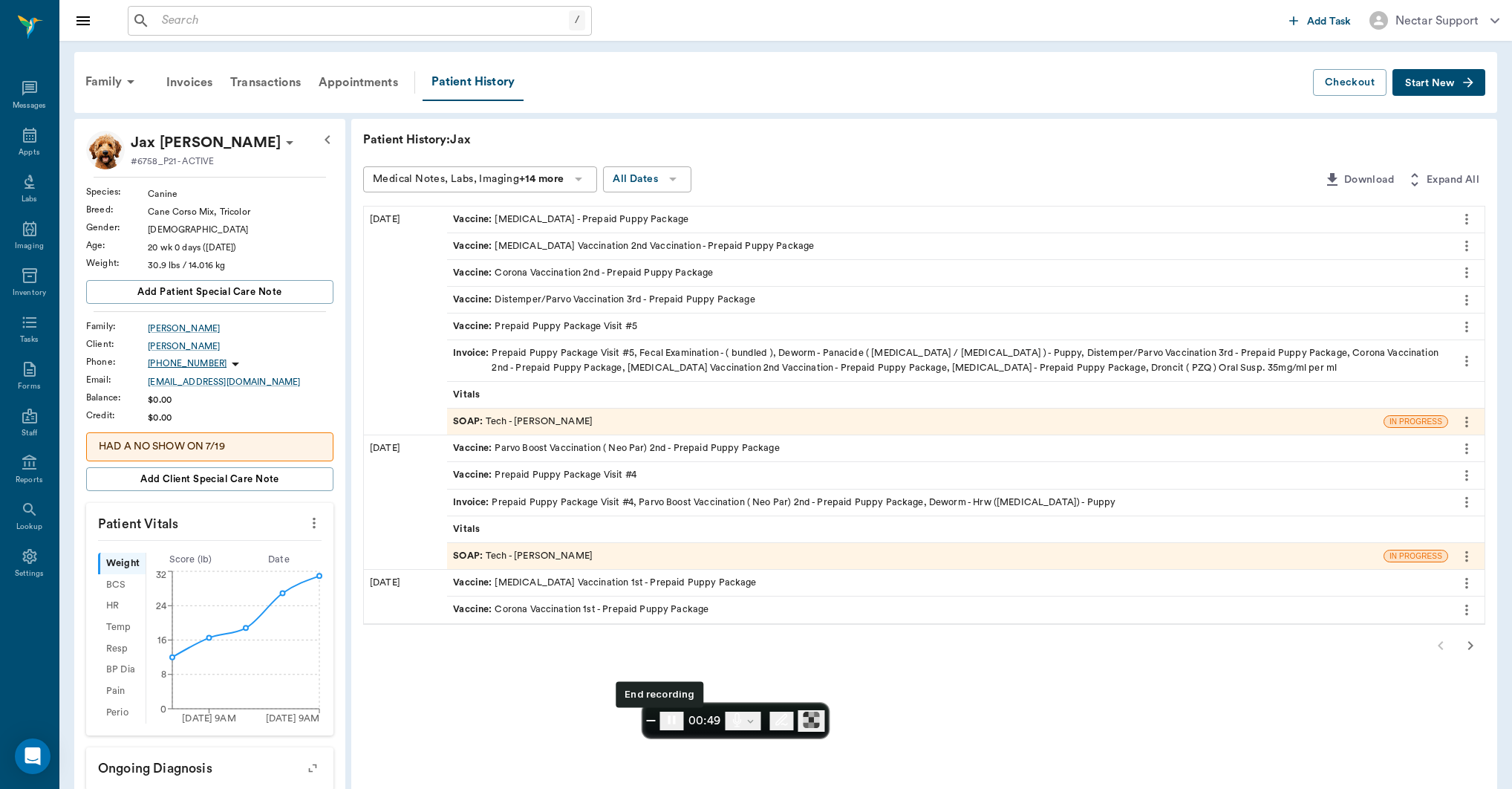
click at [651, 721] on span "End recording" at bounding box center [651, 721] width 0 height 0
